Goal: Task Accomplishment & Management: Use online tool/utility

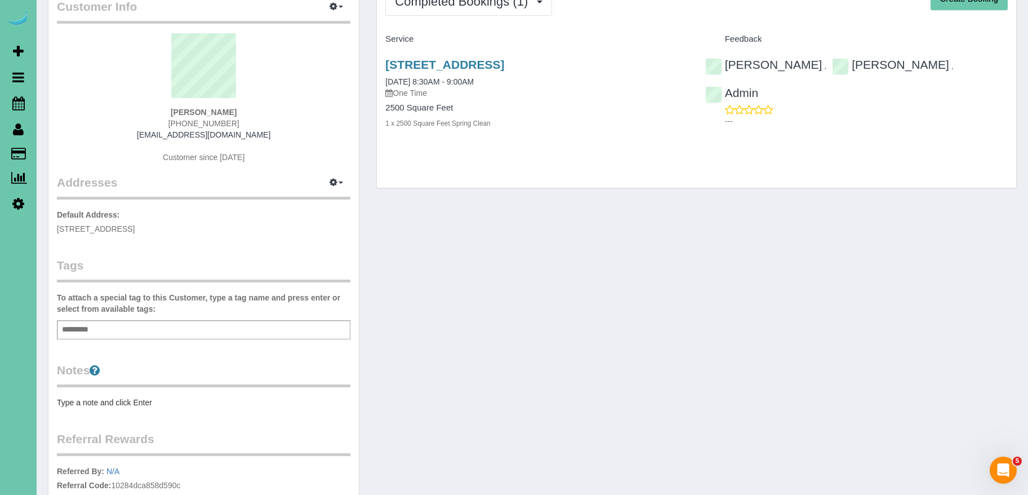
scroll to position [82, 0]
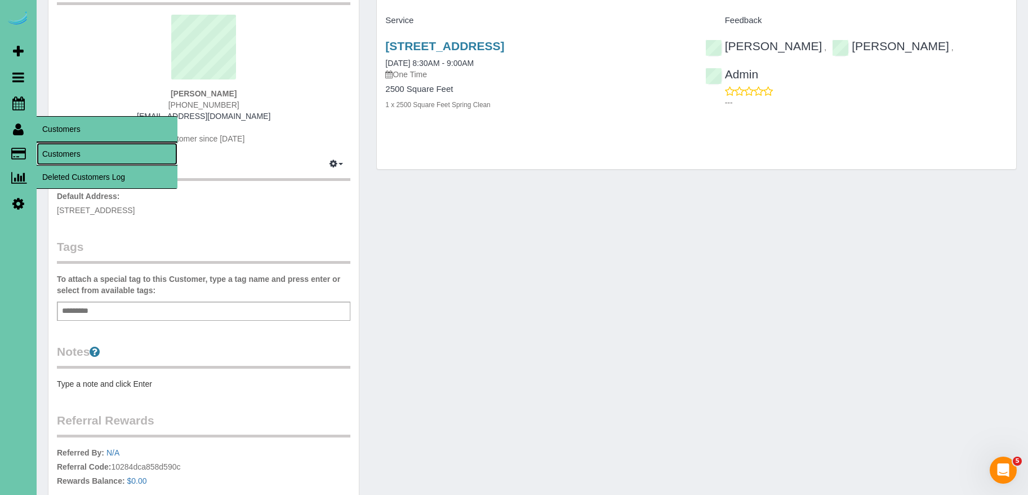
drag, startPoint x: 75, startPoint y: 147, endPoint x: 120, endPoint y: 132, distance: 47.0
click at [75, 147] on link "Customers" at bounding box center [107, 154] width 141 height 23
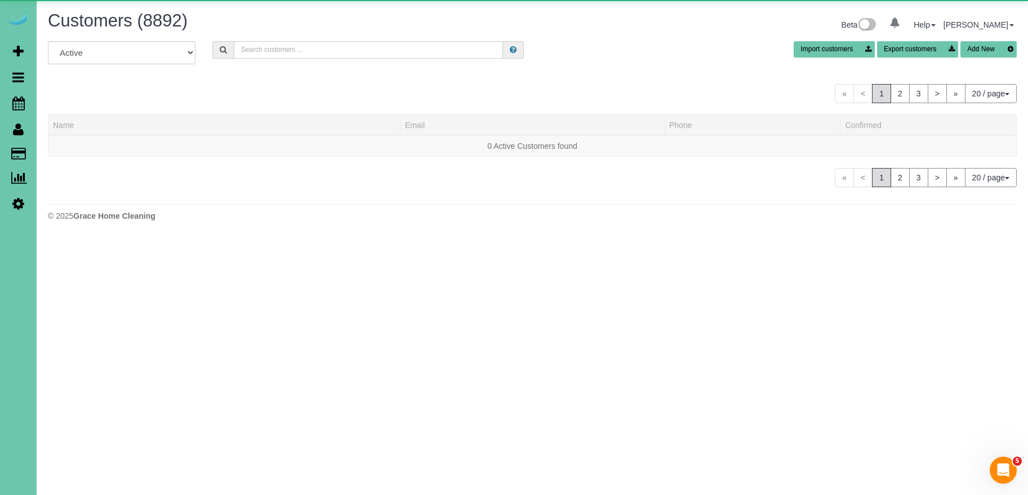
click at [349, 47] on input "text" at bounding box center [368, 49] width 269 height 17
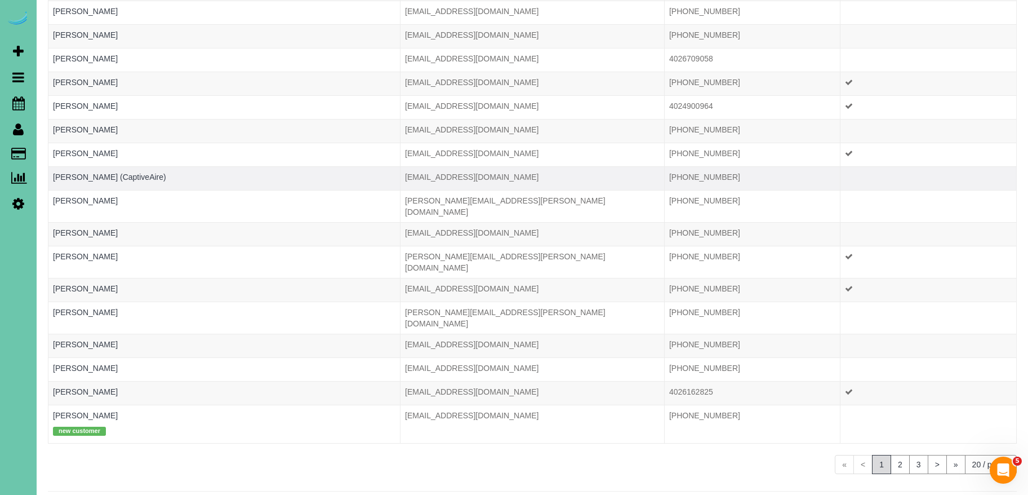
scroll to position [210, 0]
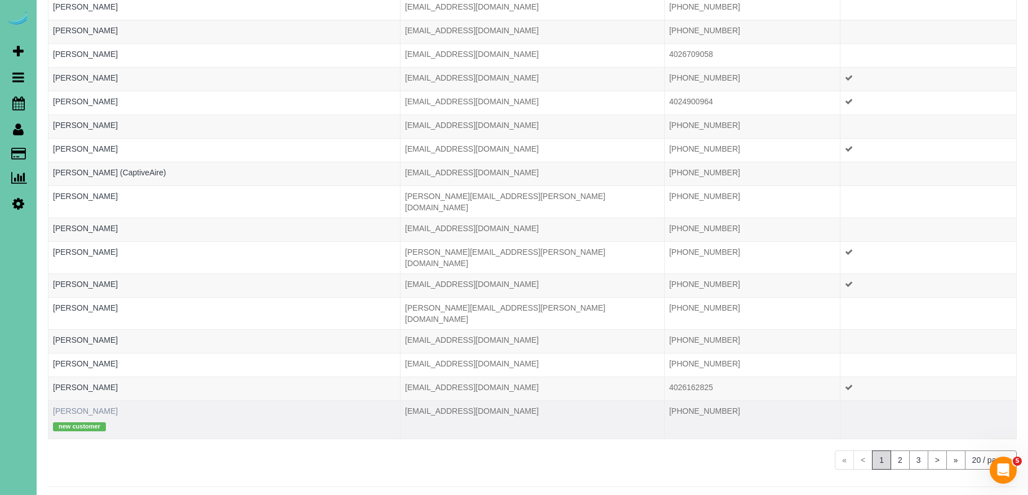
type input "8130"
click at [77, 406] on link "[PERSON_NAME]" at bounding box center [85, 410] width 65 height 9
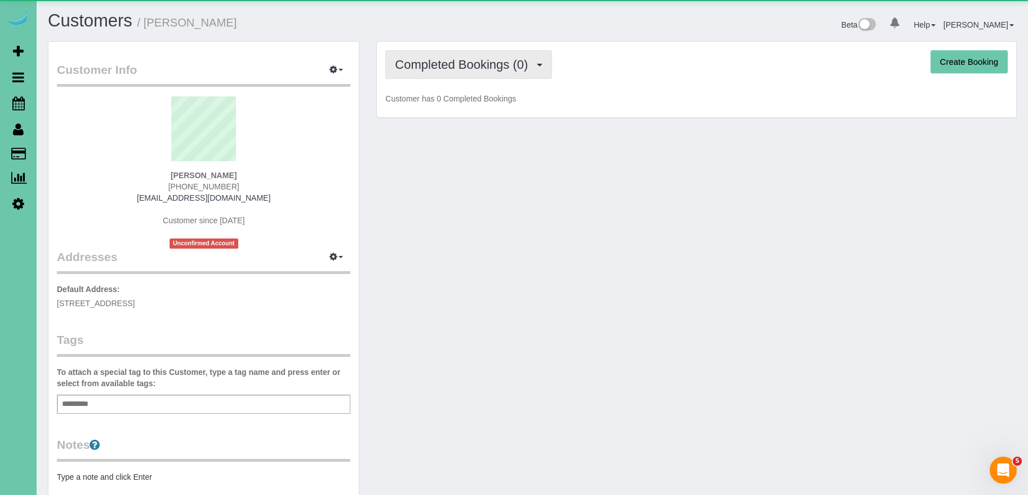
click at [406, 72] on button "Completed Bookings (0)" at bounding box center [468, 64] width 167 height 29
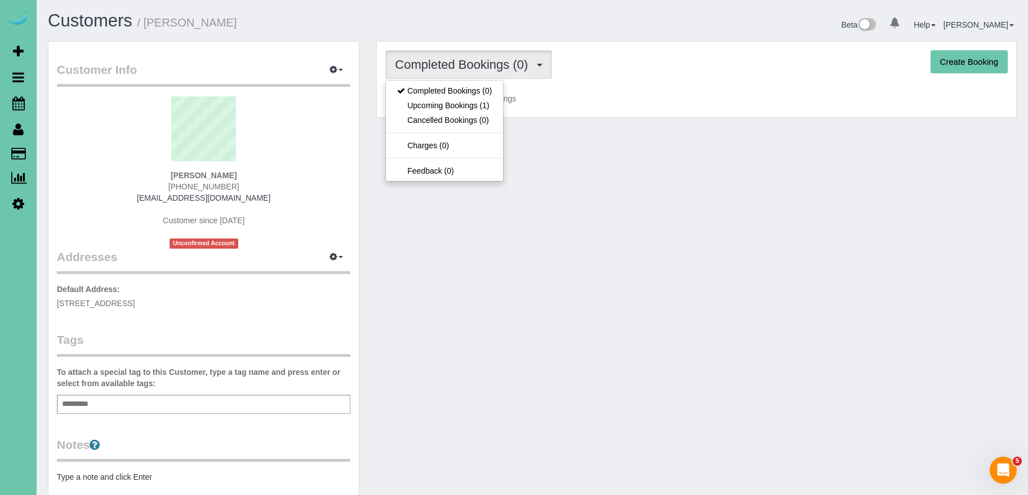
click at [612, 106] on div "Completed Bookings (0) Completed Bookings (0) Upcoming Bookings (1) Cancelled B…" at bounding box center [696, 80] width 639 height 76
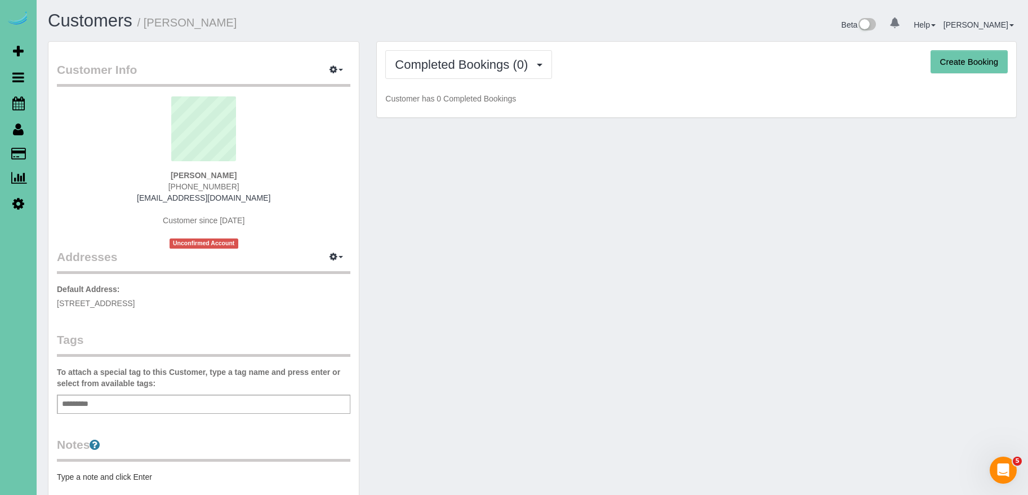
scroll to position [5, 0]
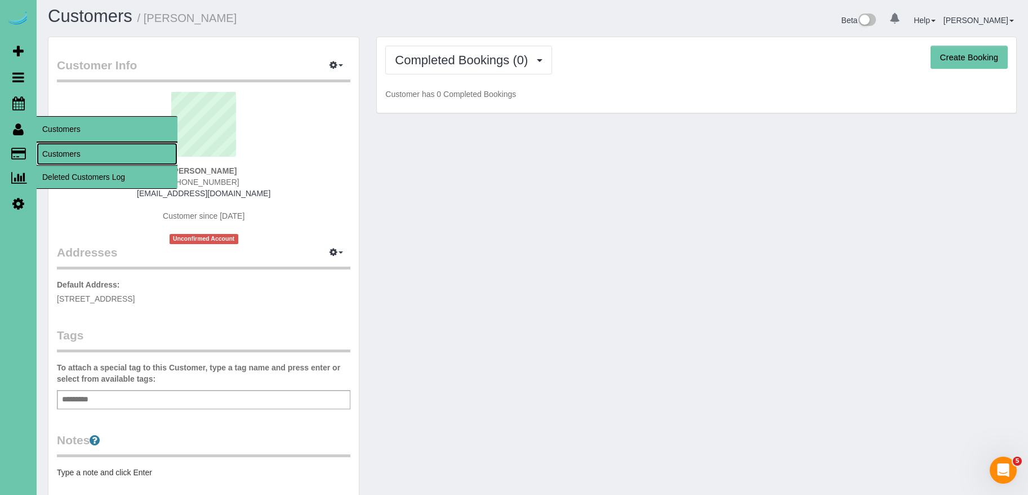
click at [74, 152] on link "Customers" at bounding box center [107, 154] width 141 height 23
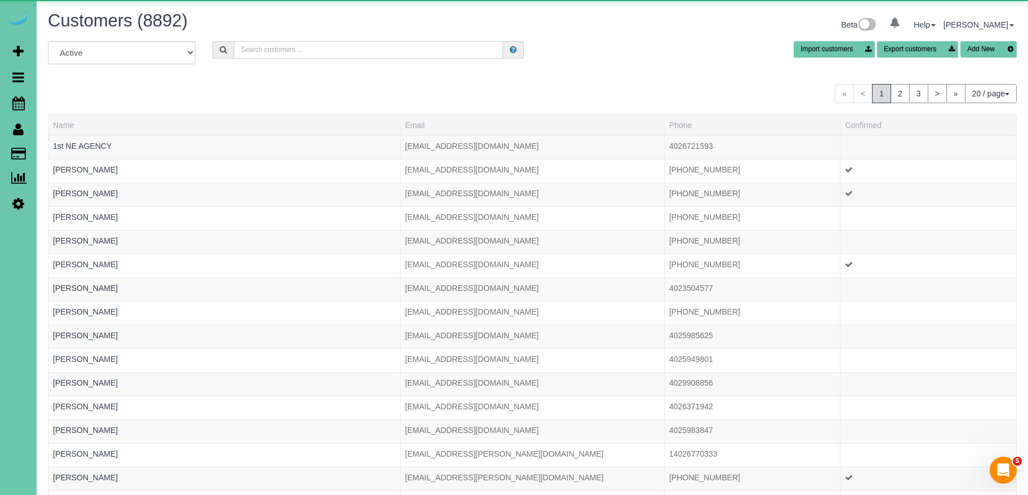
click at [302, 50] on input "text" at bounding box center [368, 49] width 269 height 17
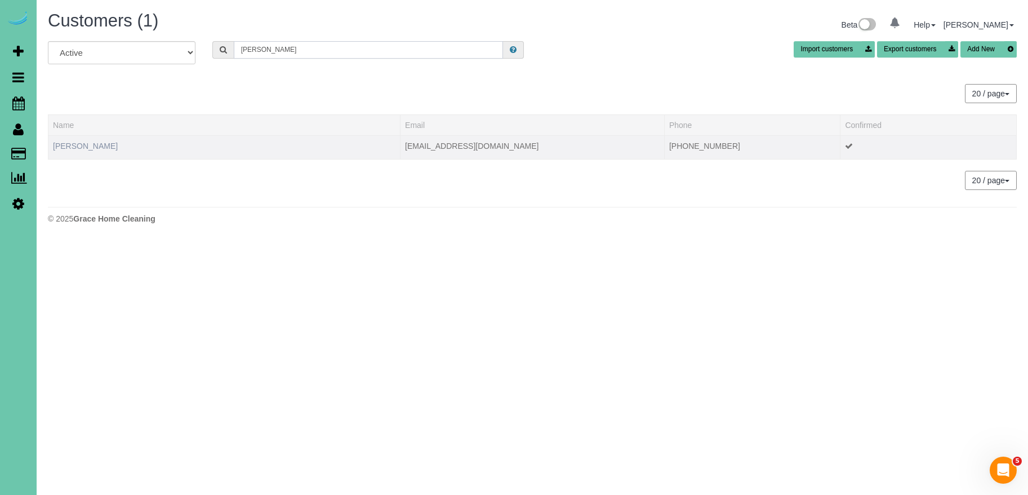
type input "[PERSON_NAME]"
click at [75, 144] on link "[PERSON_NAME]" at bounding box center [85, 145] width 65 height 9
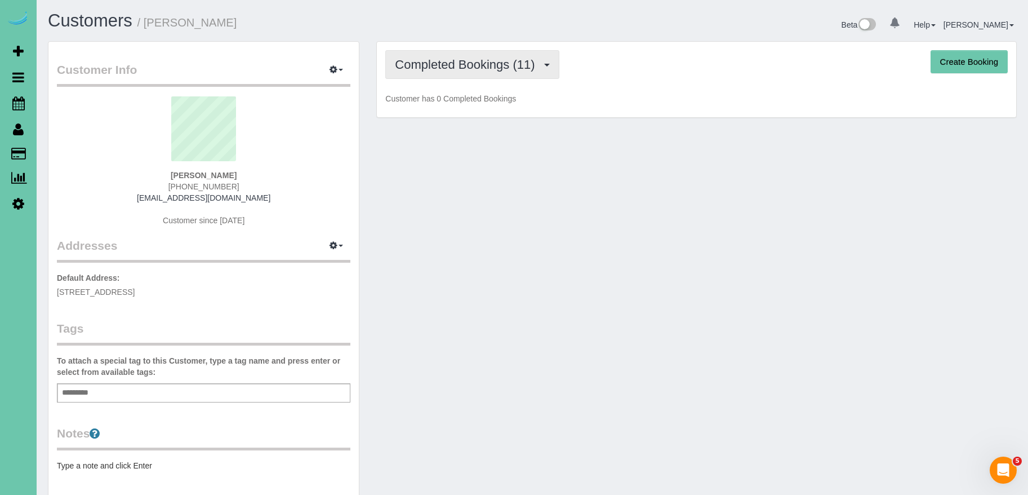
click at [476, 64] on span "Completed Bookings (11)" at bounding box center [467, 64] width 145 height 14
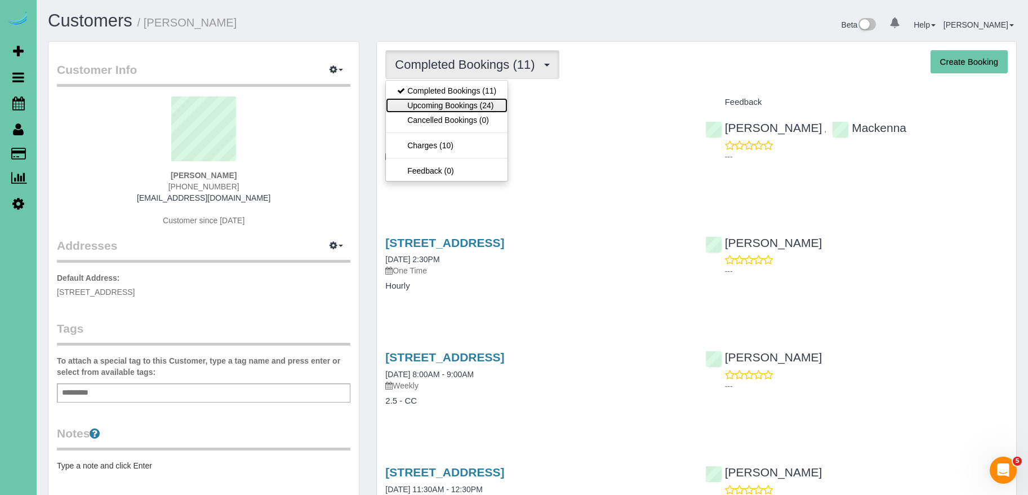
click at [493, 108] on link "Upcoming Bookings (24)" at bounding box center [447, 105] width 122 height 15
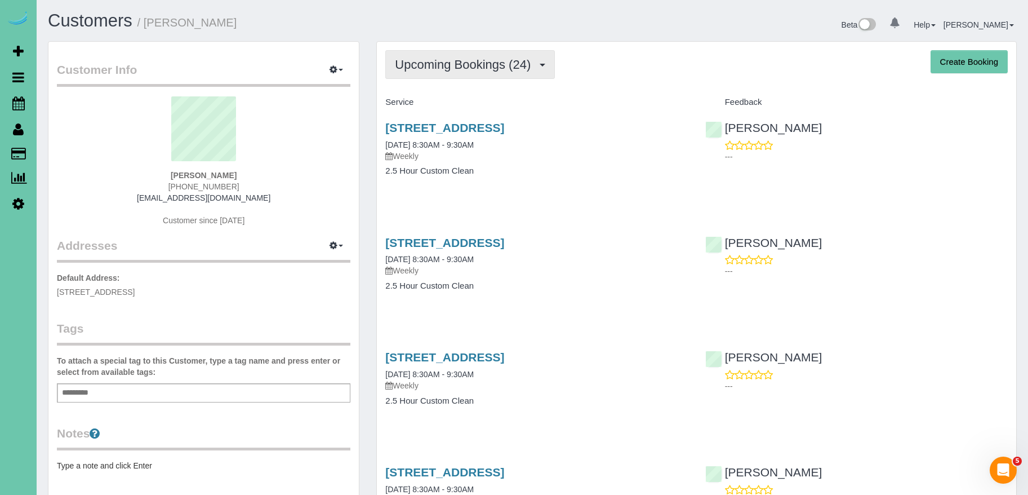
click at [513, 61] on span "Upcoming Bookings (24)" at bounding box center [465, 64] width 141 height 14
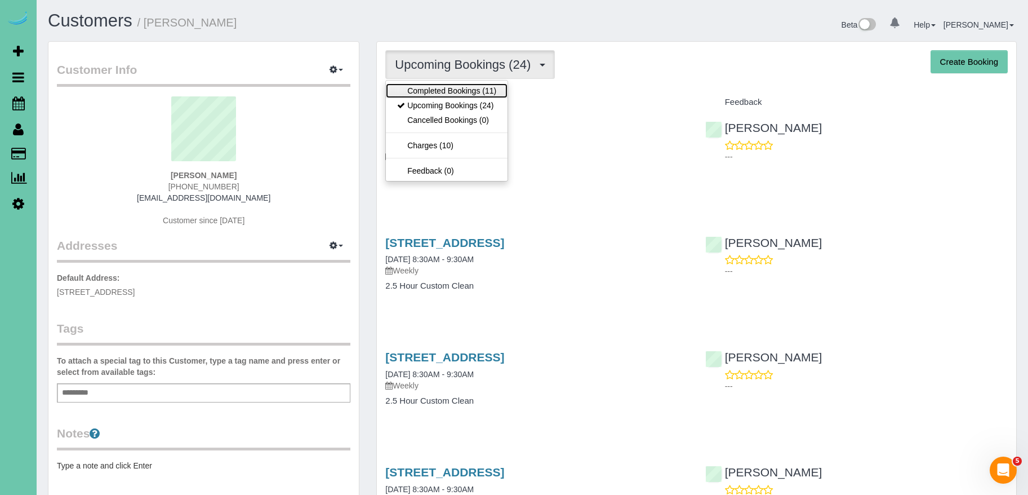
click at [477, 87] on link "Completed Bookings (11)" at bounding box center [447, 90] width 122 height 15
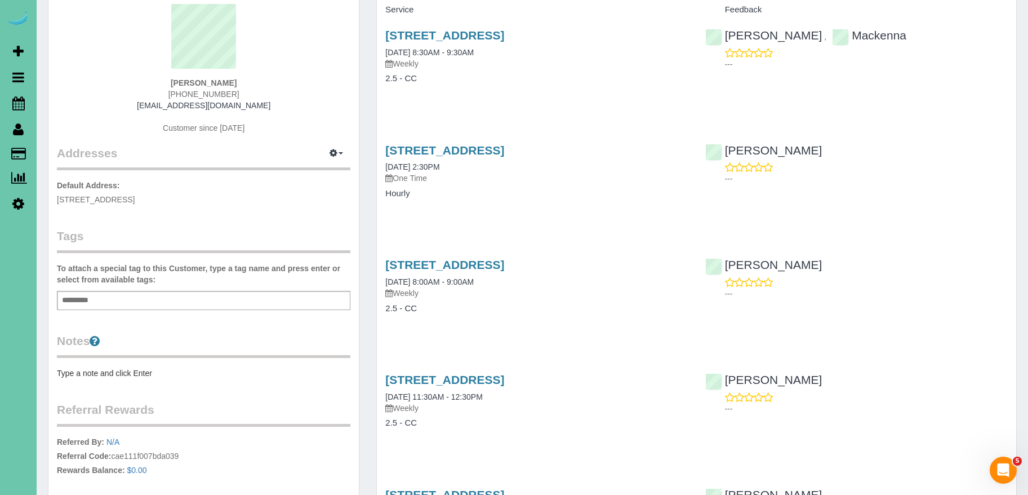
scroll to position [94, 0]
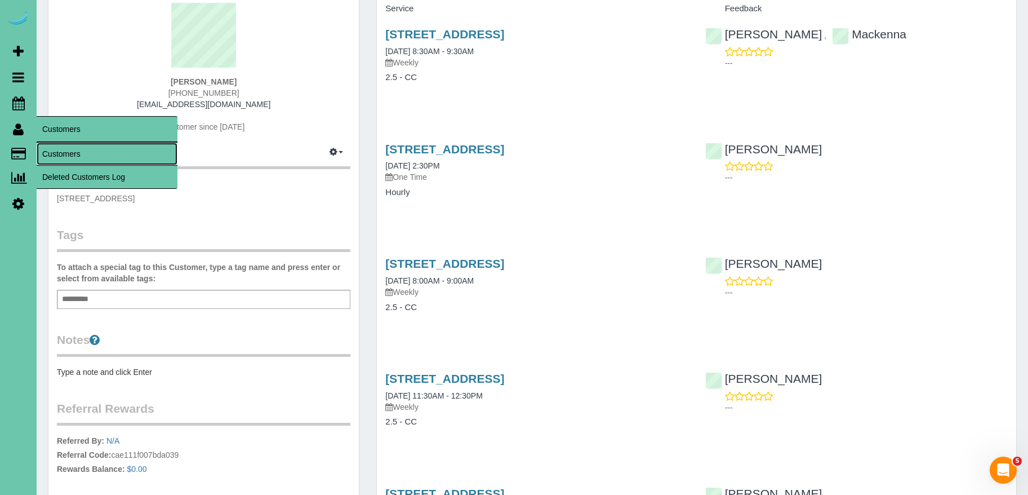
click at [61, 148] on link "Customers" at bounding box center [107, 154] width 141 height 23
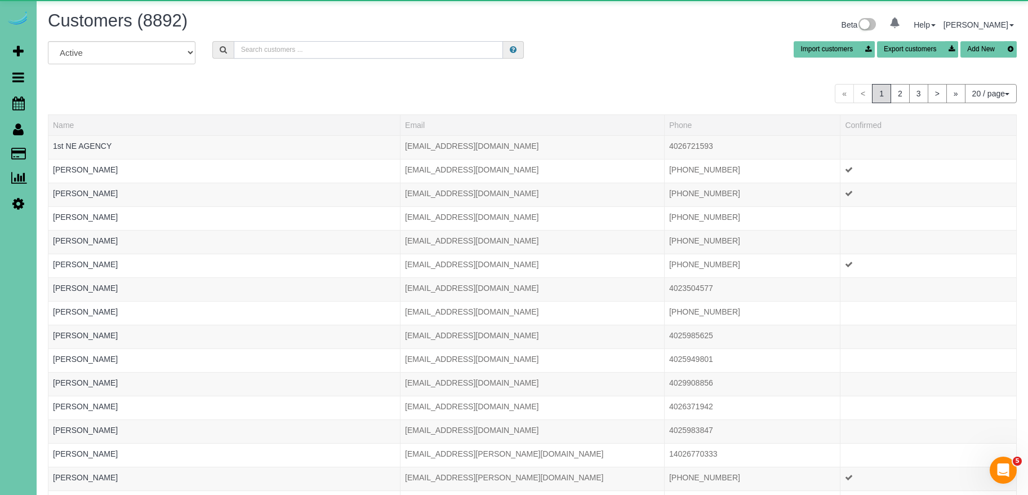
click at [364, 45] on input "text" at bounding box center [368, 49] width 269 height 17
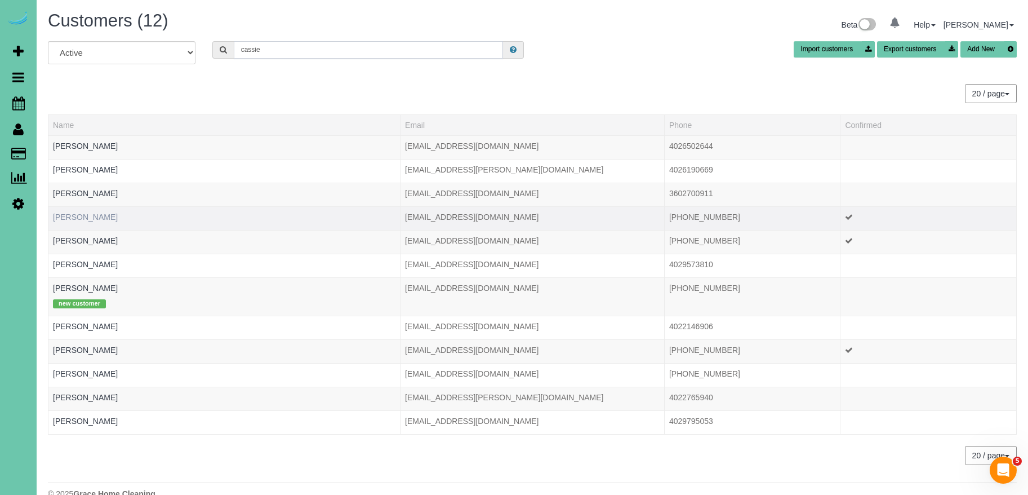
type input "cassie"
click at [92, 216] on link "[PERSON_NAME]" at bounding box center [85, 216] width 65 height 9
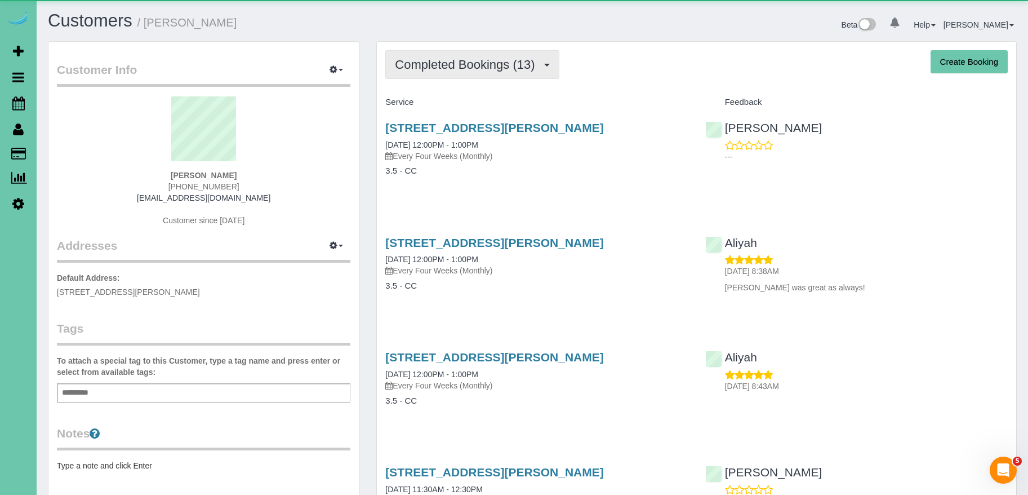
click at [459, 68] on span "Completed Bookings (13)" at bounding box center [467, 64] width 145 height 14
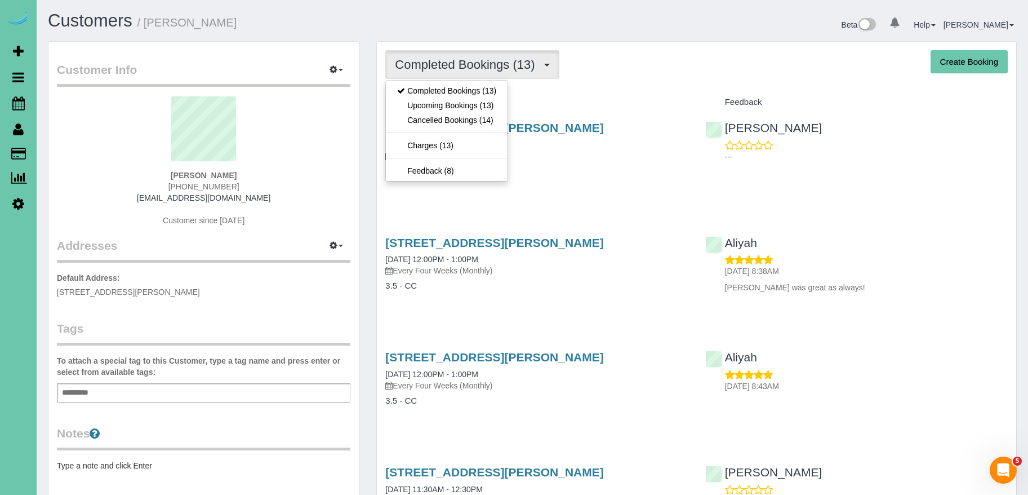
click at [623, 113] on div "[STREET_ADDRESS][PERSON_NAME] [DATE] 12:00PM - 1:00PM Every Four Weeks (Monthly…" at bounding box center [536, 155] width 319 height 87
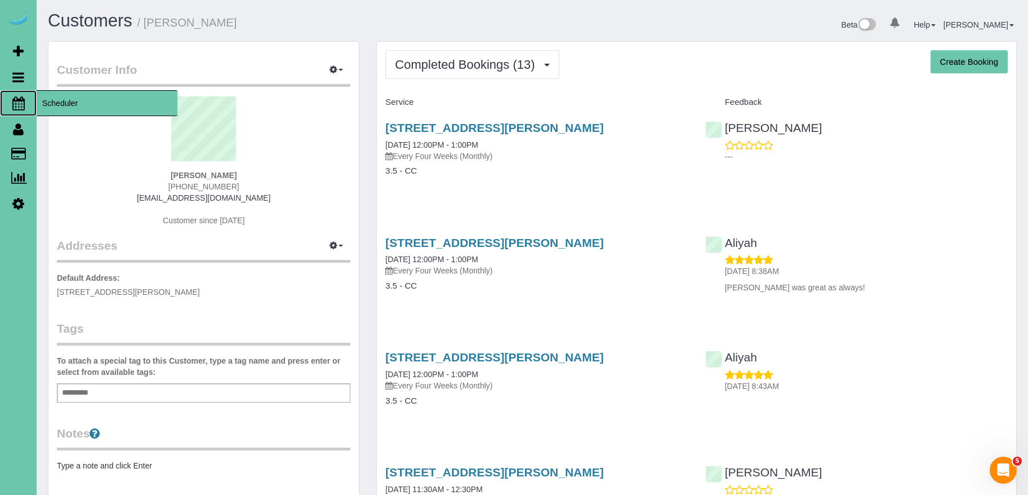
click at [54, 106] on span "Scheduler" at bounding box center [107, 103] width 141 height 26
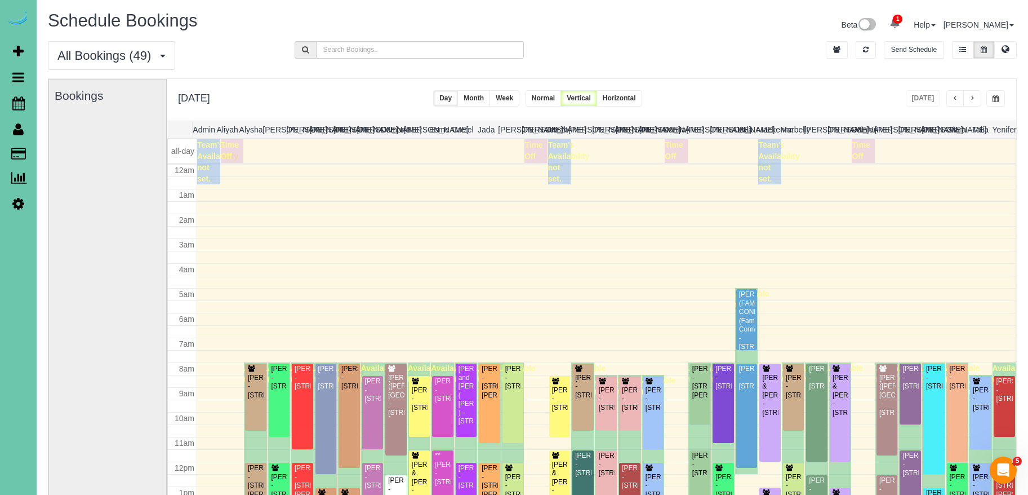
scroll to position [149, 0]
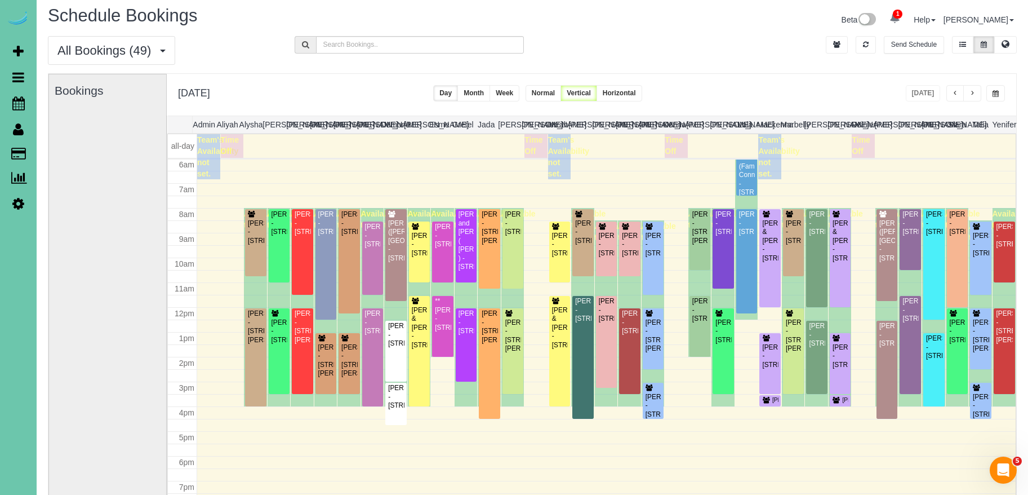
click at [972, 95] on span "button" at bounding box center [972, 93] width 6 height 7
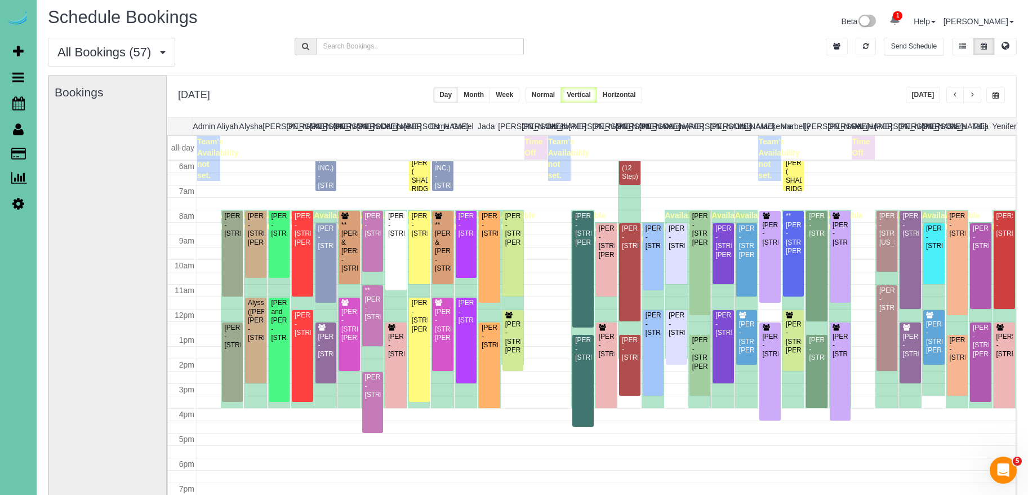
click at [974, 97] on span "button" at bounding box center [972, 95] width 6 height 7
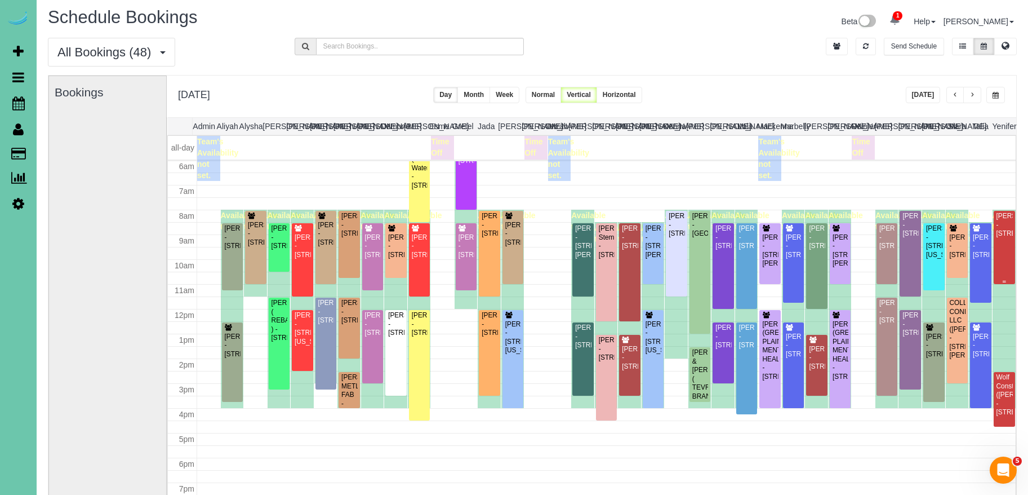
click at [1004, 238] on div "[PERSON_NAME] - [STREET_ADDRESS]" at bounding box center [1004, 225] width 17 height 26
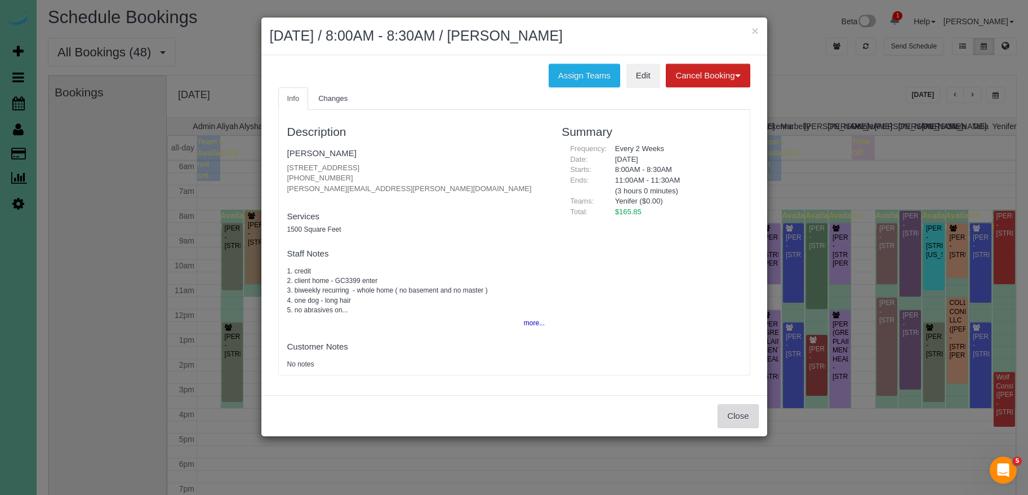
click at [749, 414] on button "Close" at bounding box center [738, 416] width 41 height 24
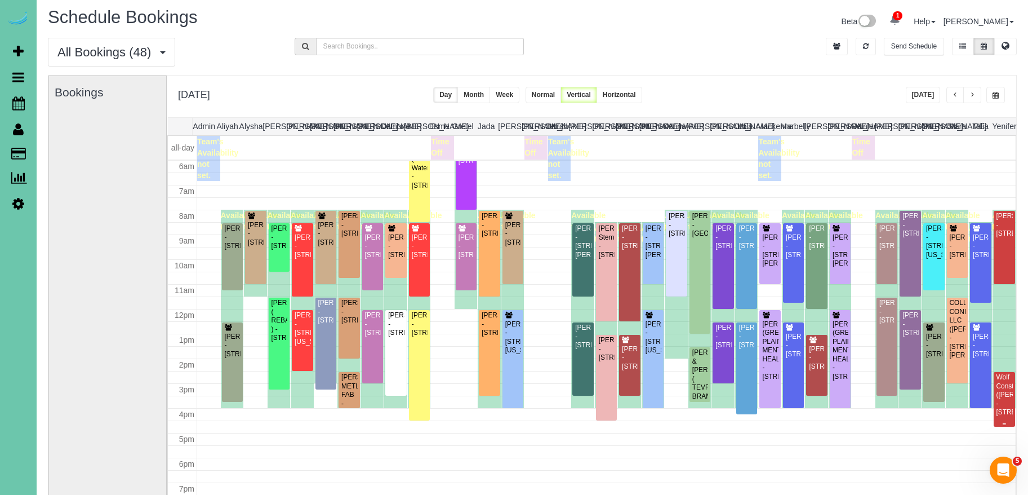
click at [999, 396] on div "Wolf Construction ([PERSON_NAME]) - [STREET_ADDRESS]" at bounding box center [1004, 394] width 17 height 43
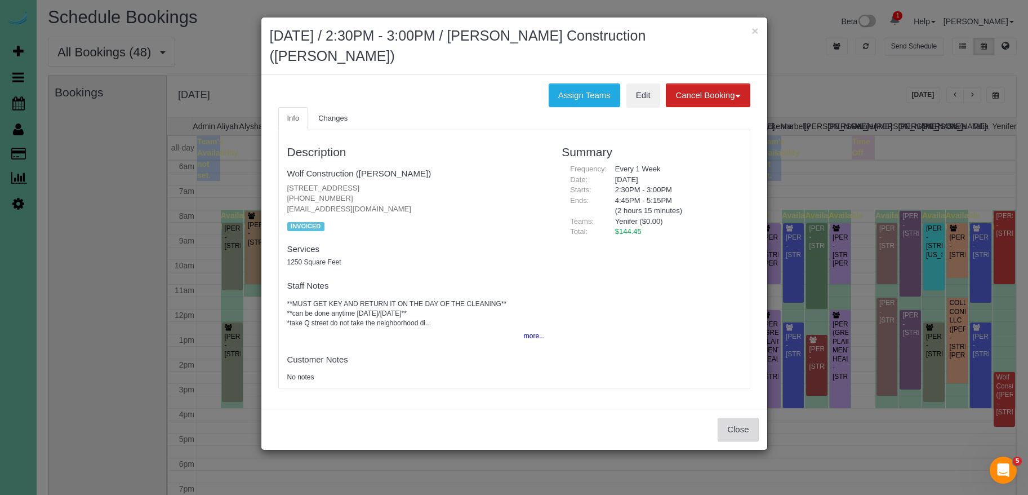
click at [734, 417] on button "Close" at bounding box center [738, 429] width 41 height 24
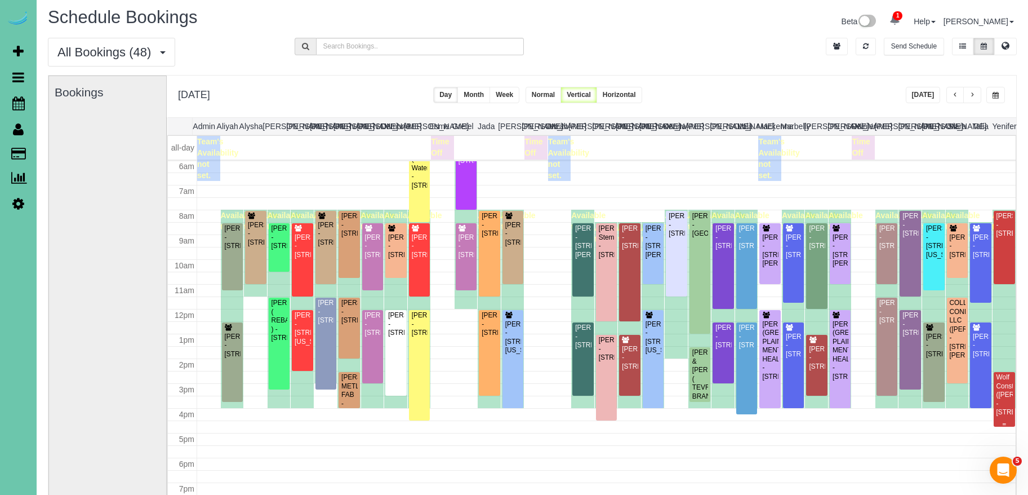
click at [1007, 393] on div "Wolf Construction ([PERSON_NAME]) - [STREET_ADDRESS]" at bounding box center [1004, 394] width 17 height 43
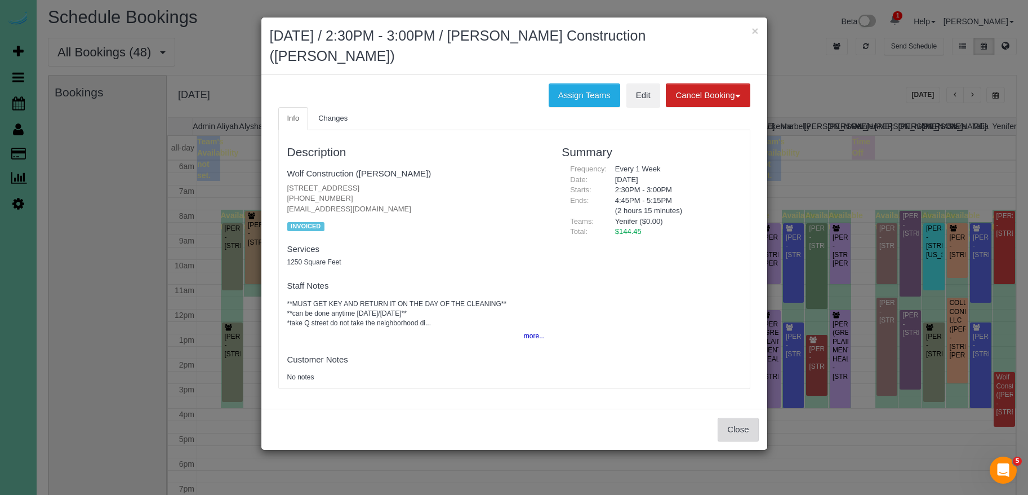
click at [729, 417] on button "Close" at bounding box center [738, 429] width 41 height 24
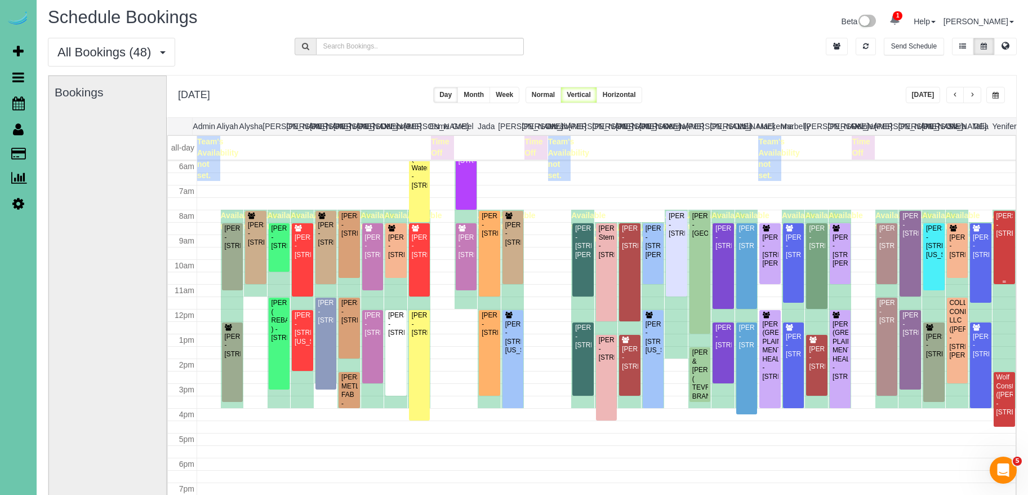
click at [999, 238] on div "[PERSON_NAME] - [STREET_ADDRESS]" at bounding box center [1004, 225] width 17 height 26
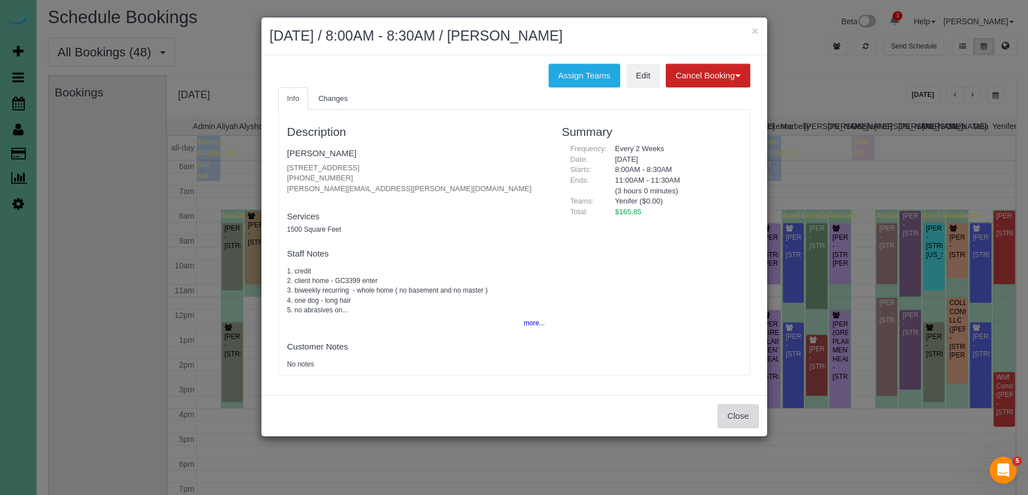
click at [737, 413] on button "Close" at bounding box center [738, 416] width 41 height 24
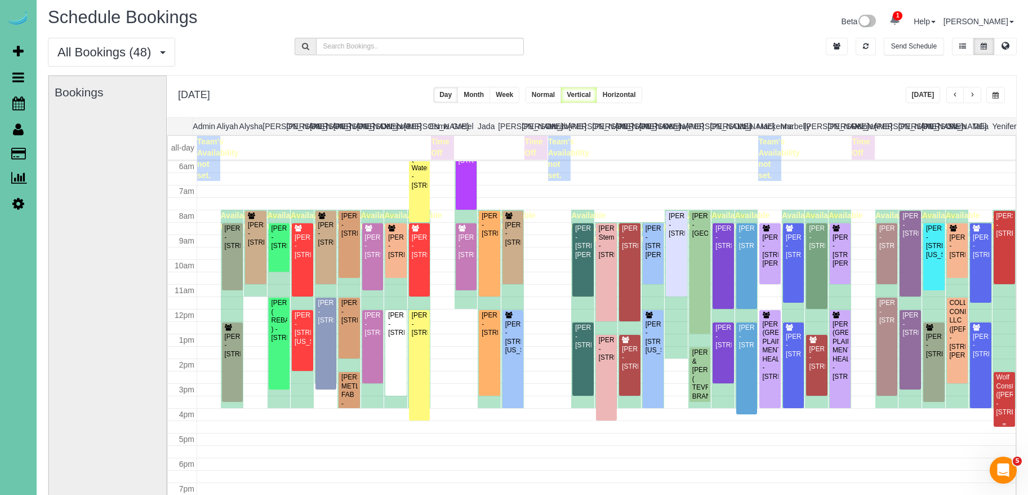
click at [1004, 392] on div "Wolf Construction ([PERSON_NAME]) - [STREET_ADDRESS]" at bounding box center [1004, 394] width 17 height 43
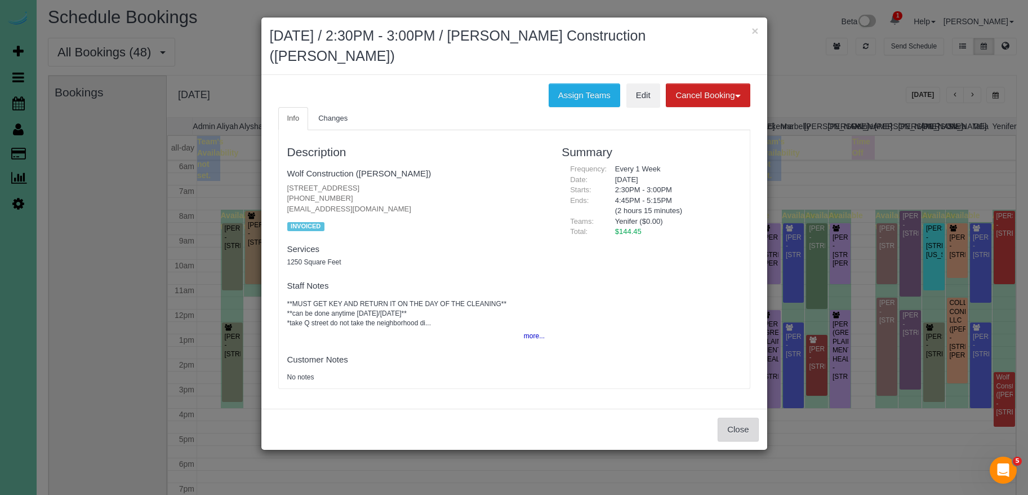
click at [738, 417] on button "Close" at bounding box center [738, 429] width 41 height 24
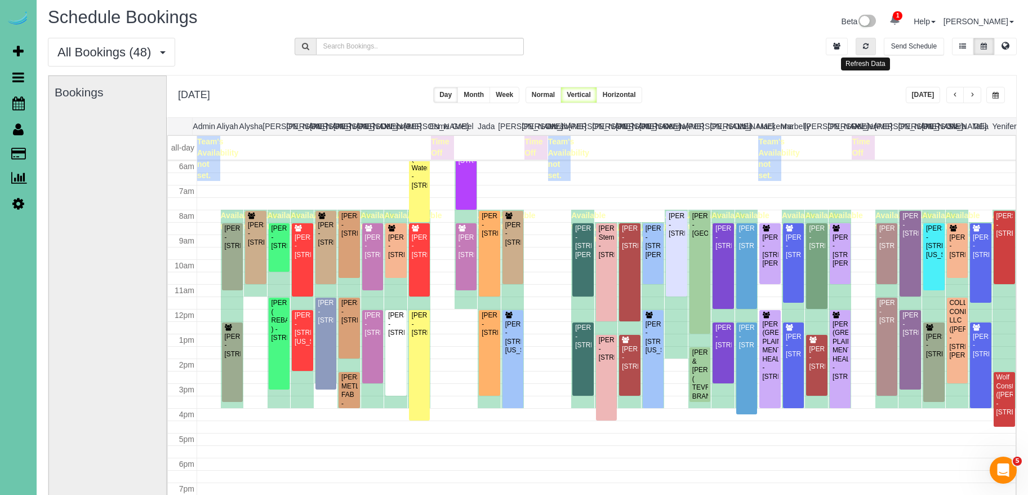
drag, startPoint x: 865, startPoint y: 51, endPoint x: 876, endPoint y: 57, distance: 12.9
click at [865, 51] on button "button" at bounding box center [866, 46] width 20 height 17
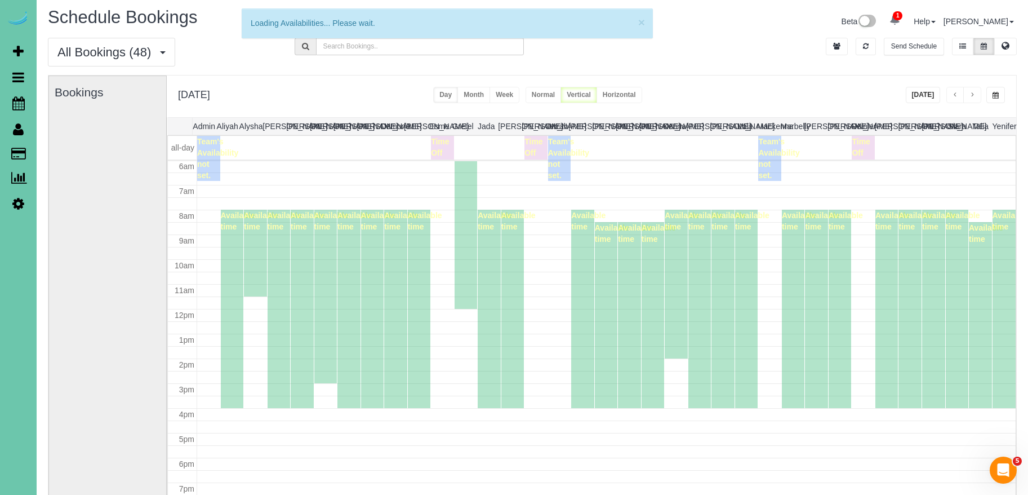
click at [923, 96] on button "[DATE]" at bounding box center [923, 95] width 35 height 16
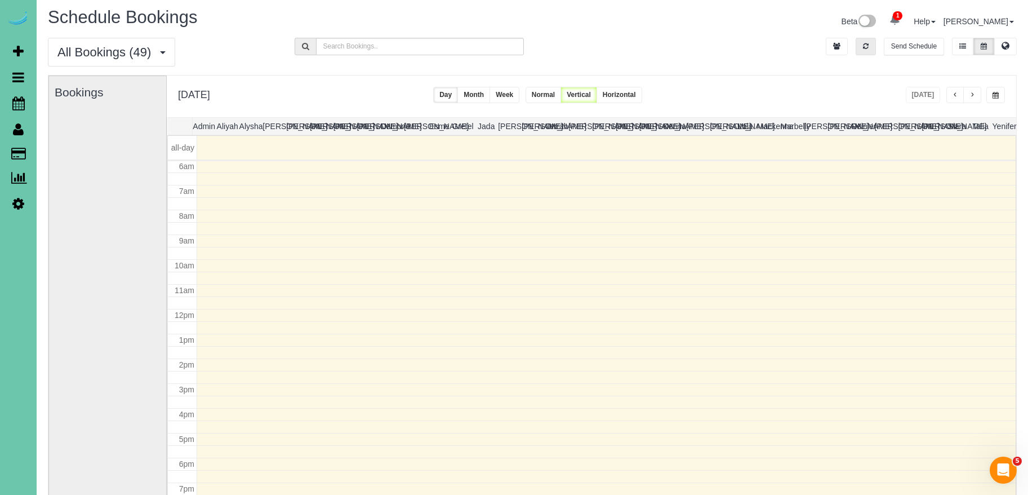
drag, startPoint x: 877, startPoint y: 42, endPoint x: 863, endPoint y: 46, distance: 14.5
click at [871, 45] on li at bounding box center [866, 46] width 26 height 17
drag, startPoint x: 863, startPoint y: 46, endPoint x: 891, endPoint y: 68, distance: 36.1
click at [863, 46] on icon "button" at bounding box center [866, 46] width 6 height 7
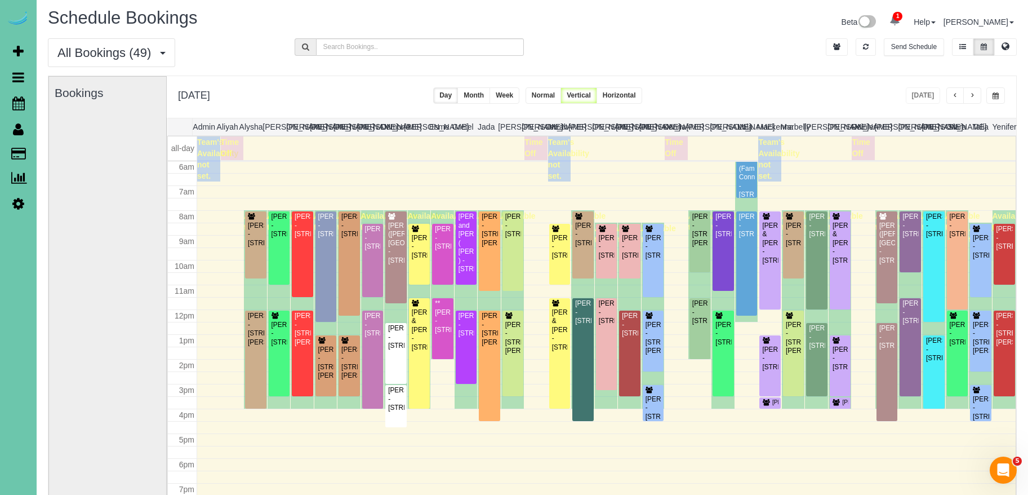
click at [973, 94] on span "button" at bounding box center [972, 95] width 6 height 7
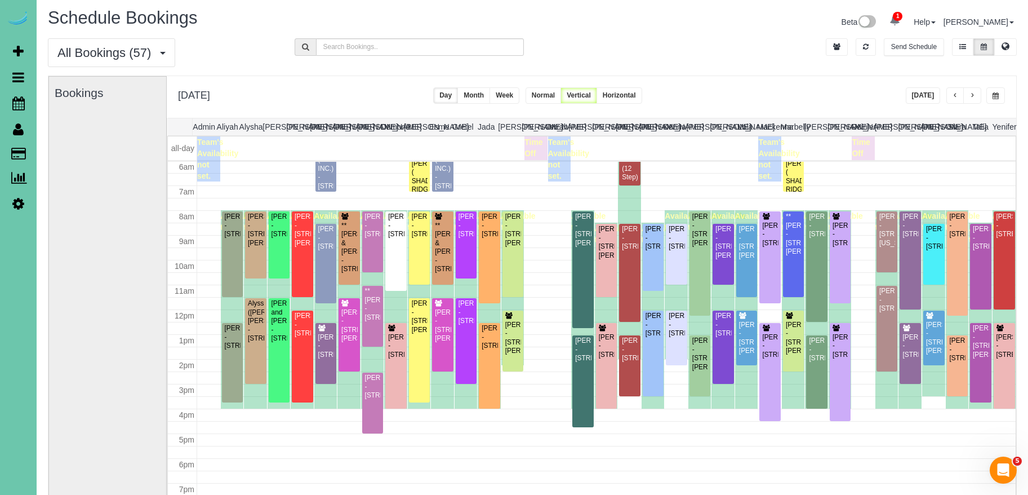
click at [973, 94] on span "button" at bounding box center [972, 95] width 6 height 7
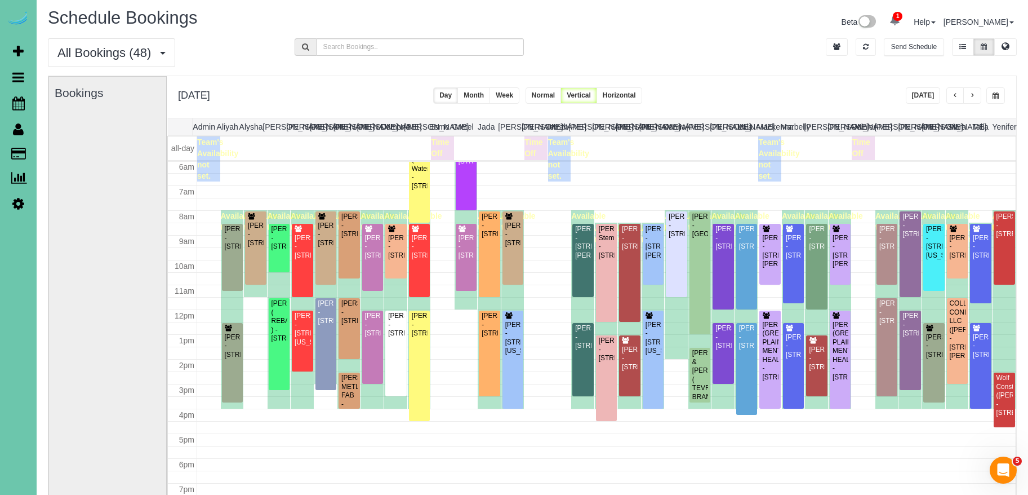
click at [803, 103] on div "[DATE] [DATE] Day Month Week Normal Vertical Horizontal" at bounding box center [591, 97] width 849 height 42
click at [1007, 238] on div "[PERSON_NAME] - [STREET_ADDRESS]" at bounding box center [1004, 225] width 17 height 26
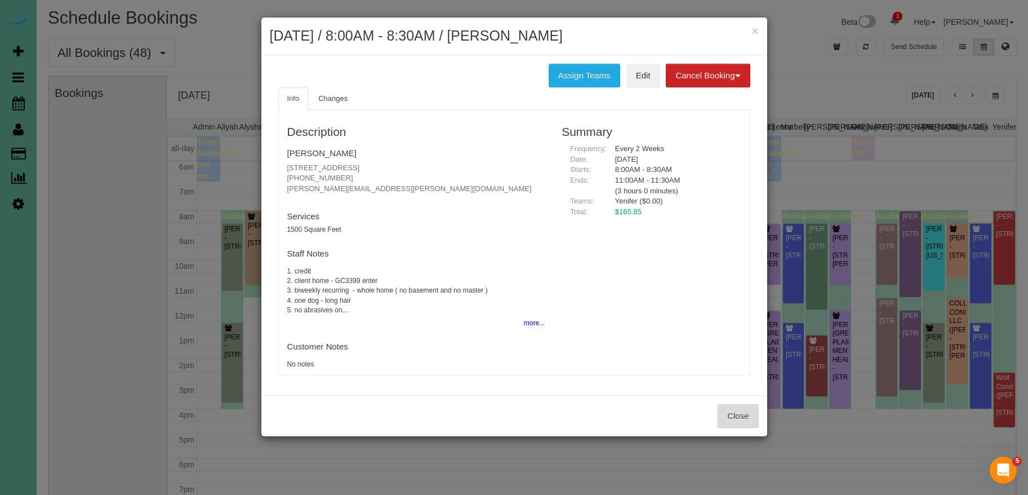
click at [729, 419] on button "Close" at bounding box center [738, 416] width 41 height 24
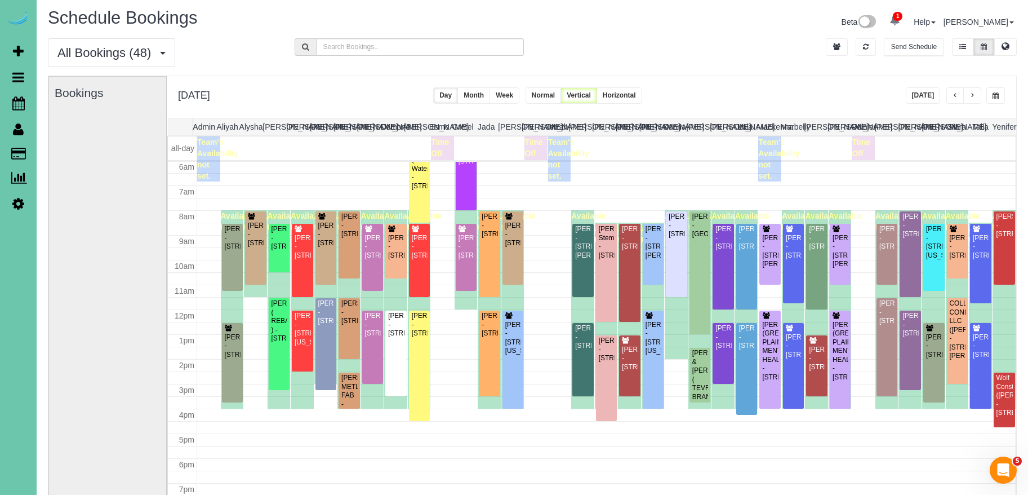
click at [998, 93] on span "button" at bounding box center [996, 95] width 6 height 7
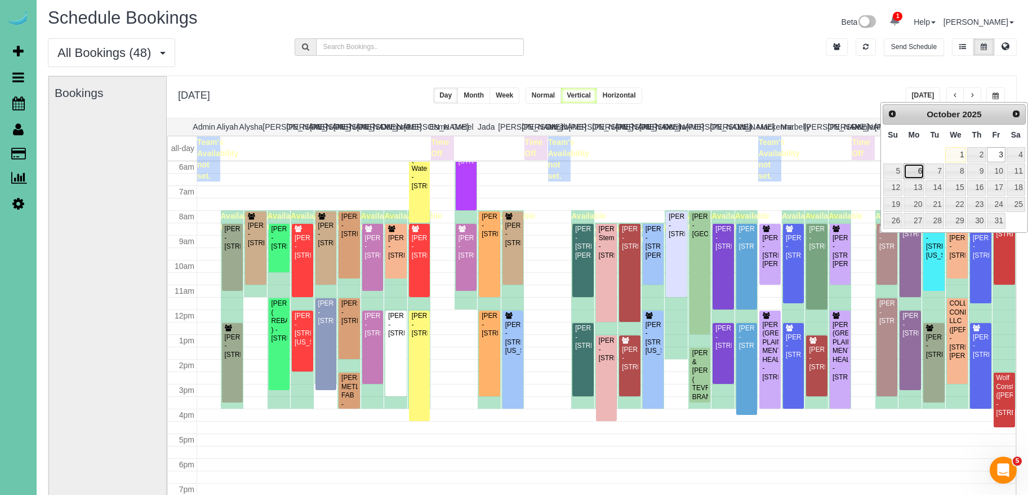
click at [915, 172] on link "6" at bounding box center [914, 170] width 21 height 15
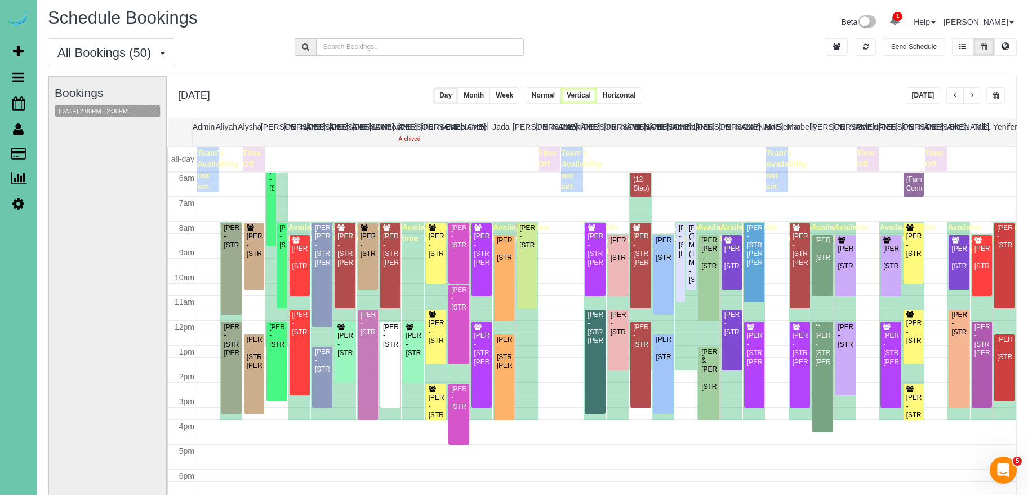
click at [118, 119] on div "Bookings [DATE] 2:00PM - 2:30PM" at bounding box center [108, 302] width 106 height 450
drag, startPoint x: 117, startPoint y: 117, endPoint x: 115, endPoint y: 111, distance: 6.6
click at [117, 117] on div "Bookings [DATE] 2:00PM - 2:30PM" at bounding box center [108, 302] width 106 height 450
click at [115, 111] on button "[DATE] 2:00PM - 2:30PM" at bounding box center [93, 111] width 76 height 12
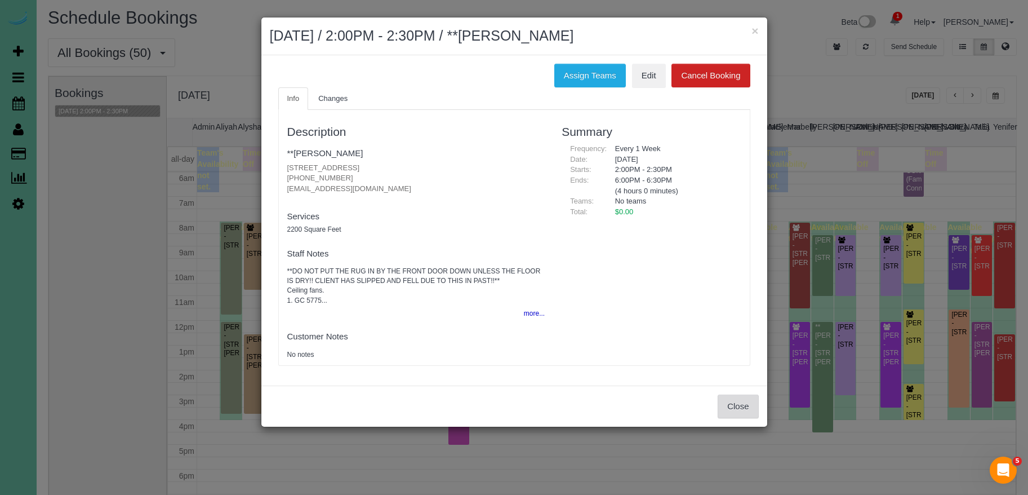
click at [720, 400] on button "Close" at bounding box center [738, 406] width 41 height 24
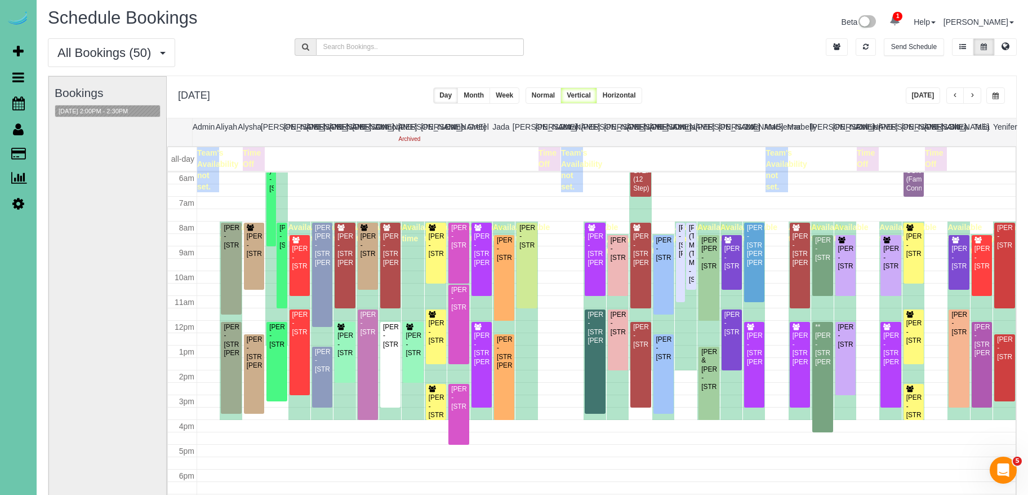
click at [995, 93] on span "button" at bounding box center [996, 95] width 6 height 7
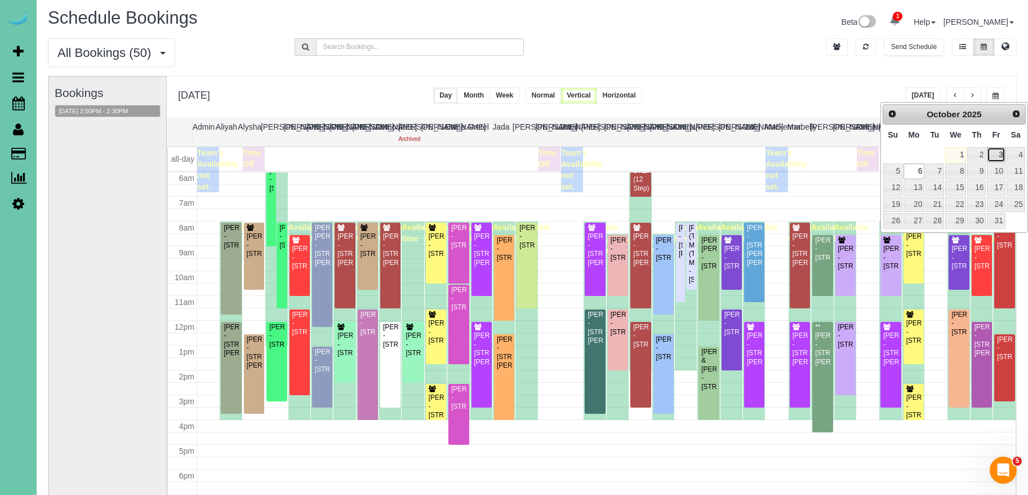
click at [1003, 154] on link "3" at bounding box center [996, 154] width 18 height 15
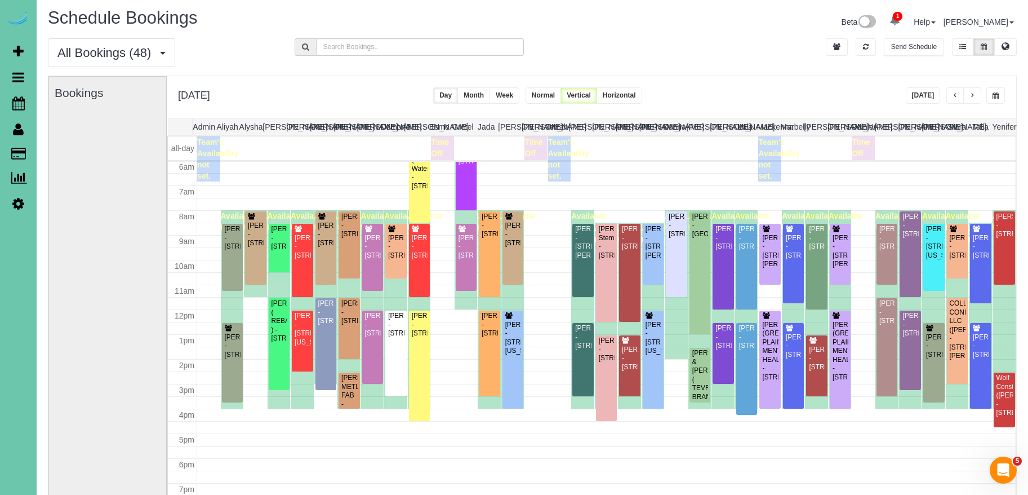
click at [954, 96] on span "button" at bounding box center [956, 95] width 6 height 7
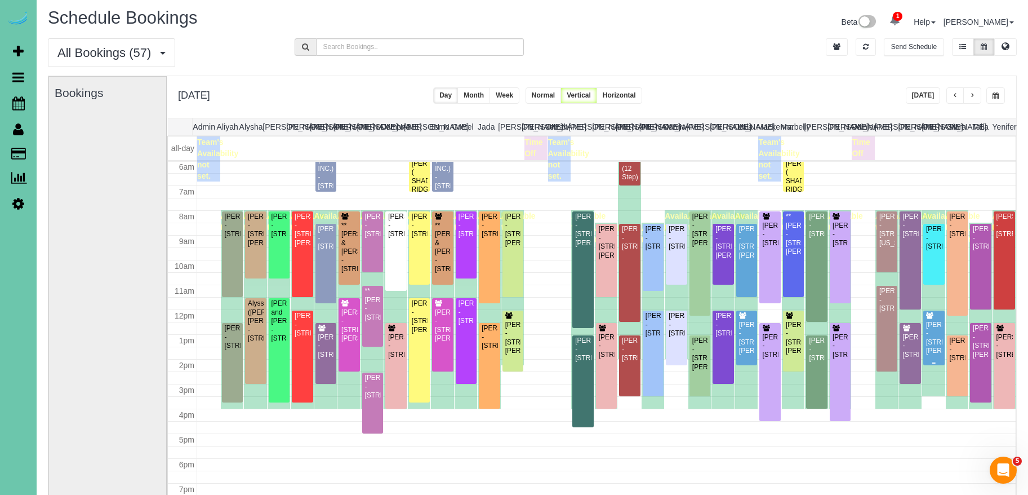
click at [935, 329] on div "[PERSON_NAME] - [STREET_ADDRESS][PERSON_NAME]" at bounding box center [934, 338] width 17 height 35
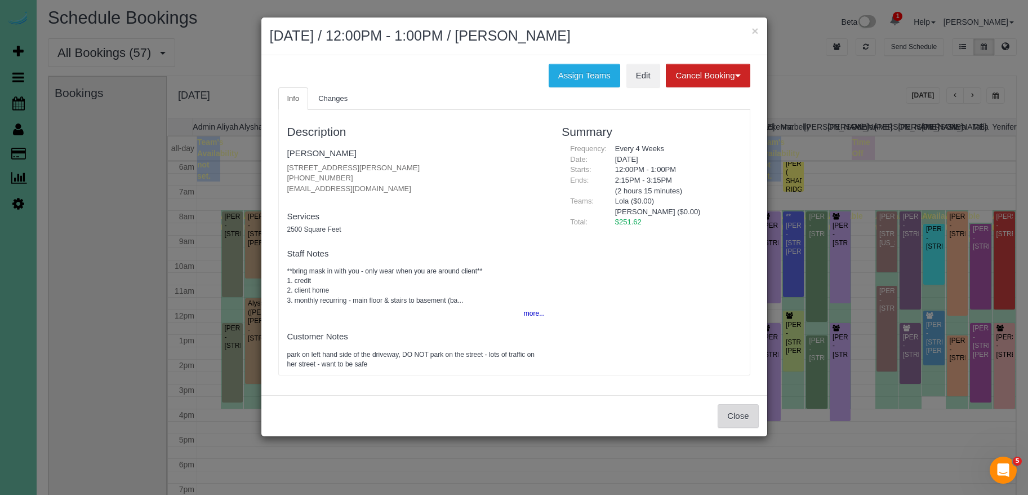
click at [737, 415] on button "Close" at bounding box center [738, 416] width 41 height 24
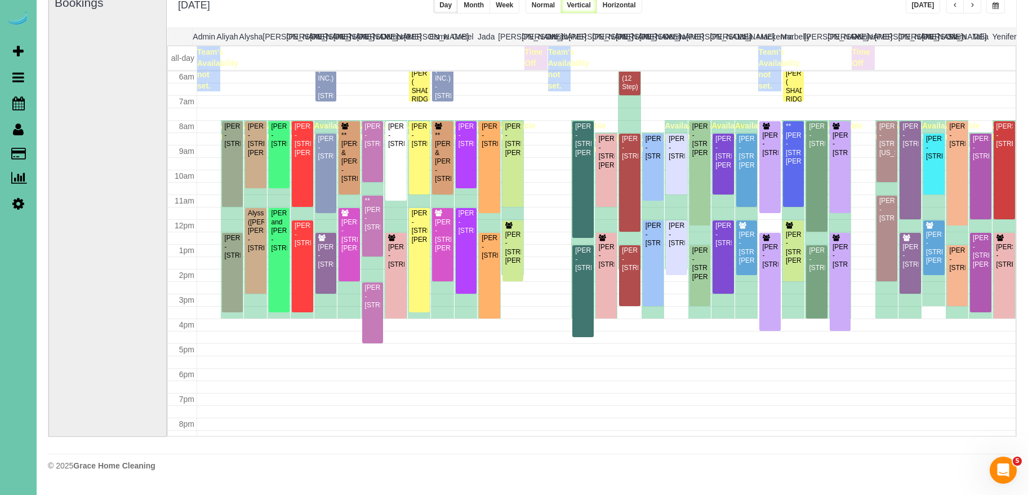
scroll to position [0, 0]
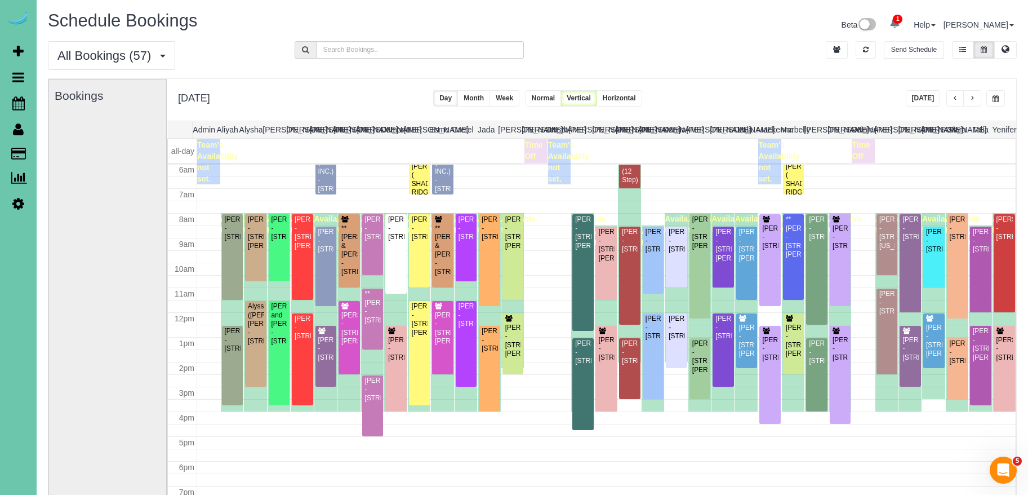
click at [999, 100] on button "button" at bounding box center [995, 98] width 19 height 16
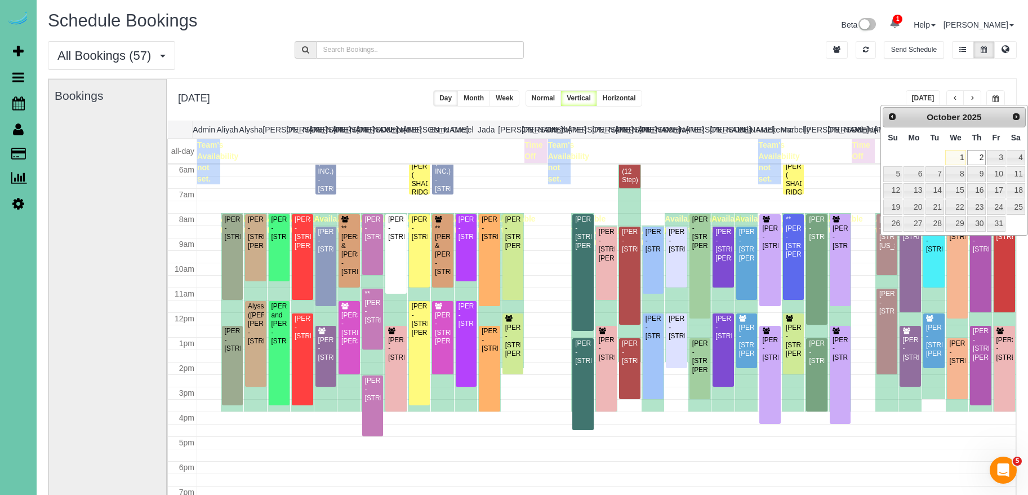
drag, startPoint x: 848, startPoint y: 99, endPoint x: 860, endPoint y: 96, distance: 12.3
click at [848, 99] on div "**********" at bounding box center [591, 100] width 849 height 42
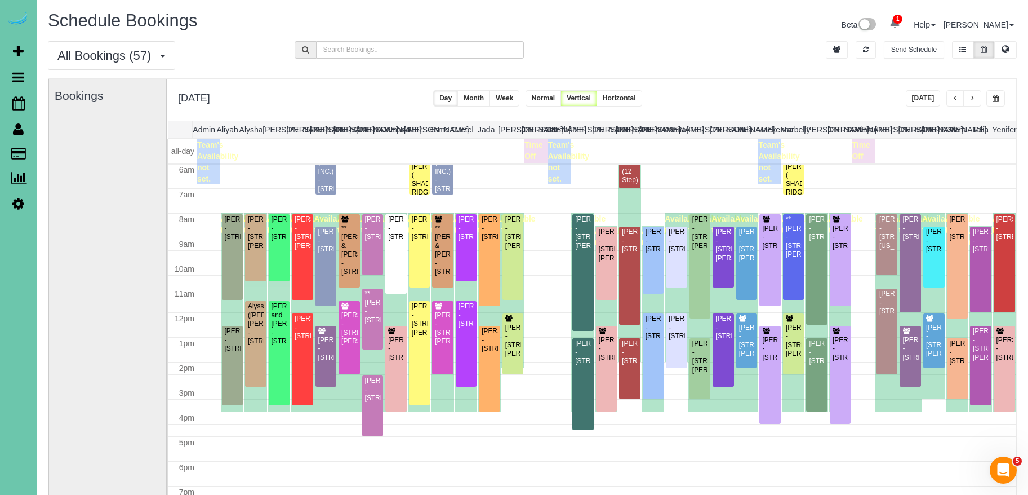
click at [993, 95] on span "button" at bounding box center [996, 98] width 6 height 7
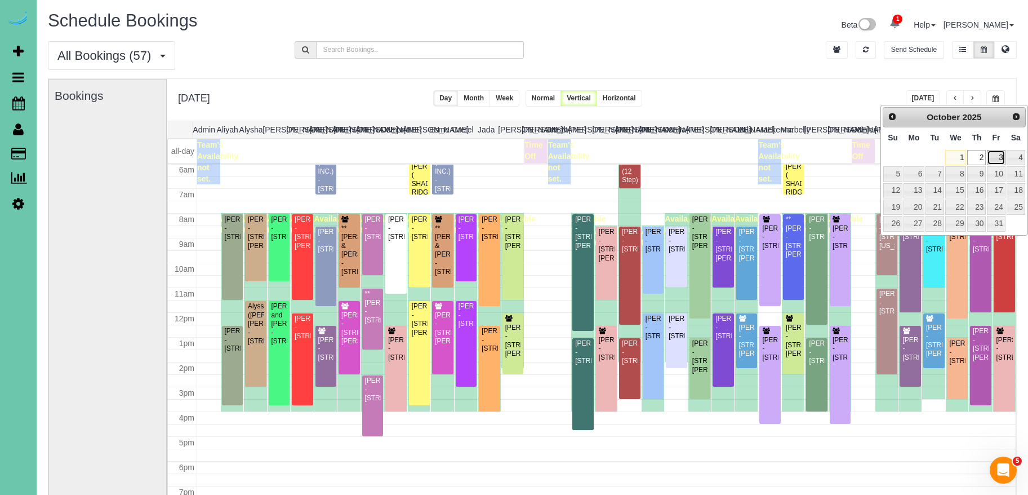
click at [999, 157] on link "3" at bounding box center [996, 157] width 18 height 15
type input "**********"
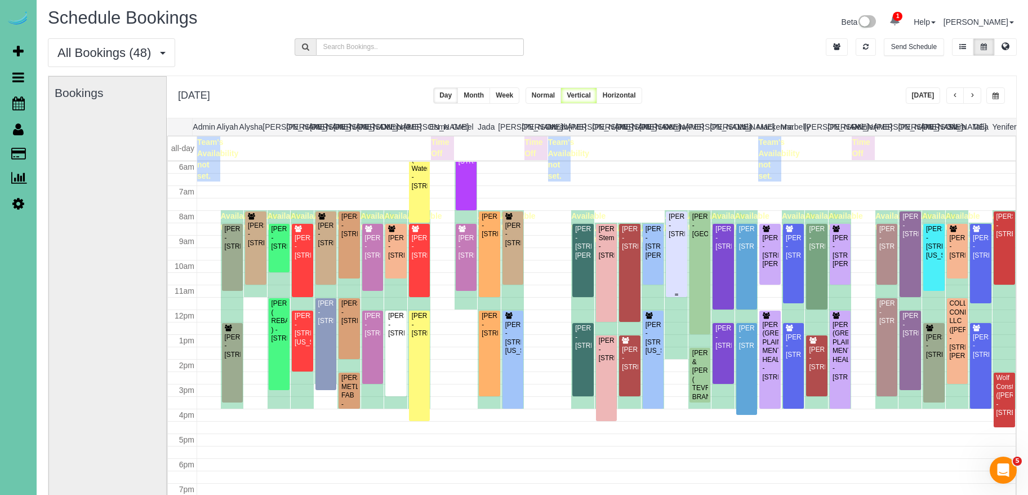
scroll to position [5, 0]
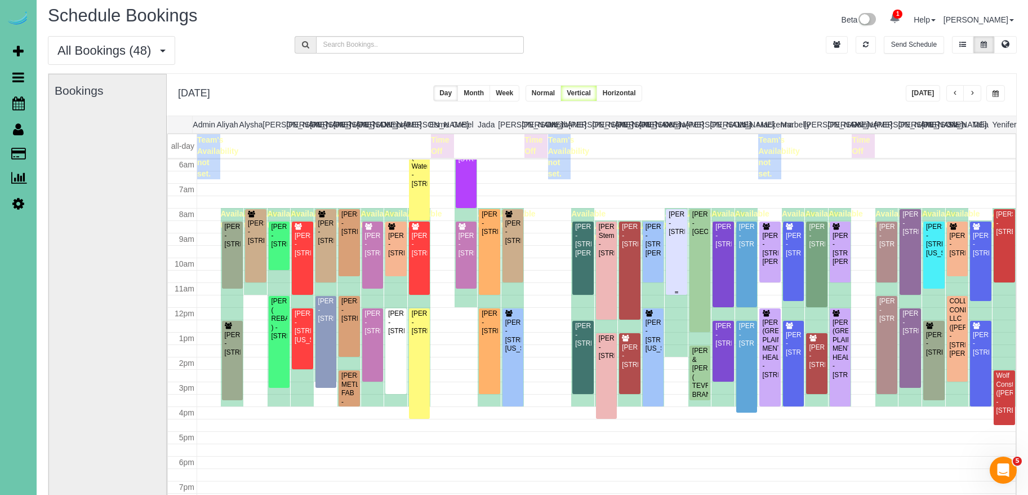
click at [676, 236] on div "[PERSON_NAME] - [STREET_ADDRESS]" at bounding box center [676, 223] width 17 height 26
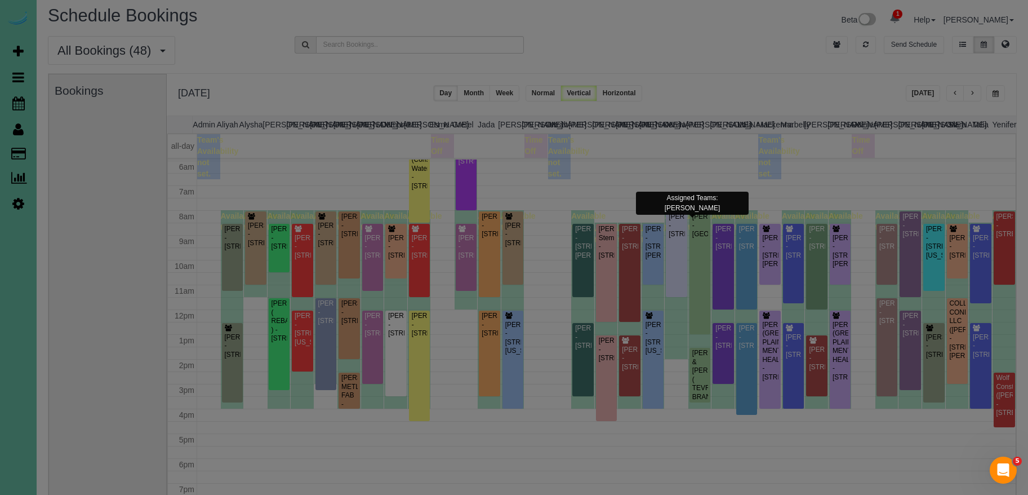
scroll to position [143, 0]
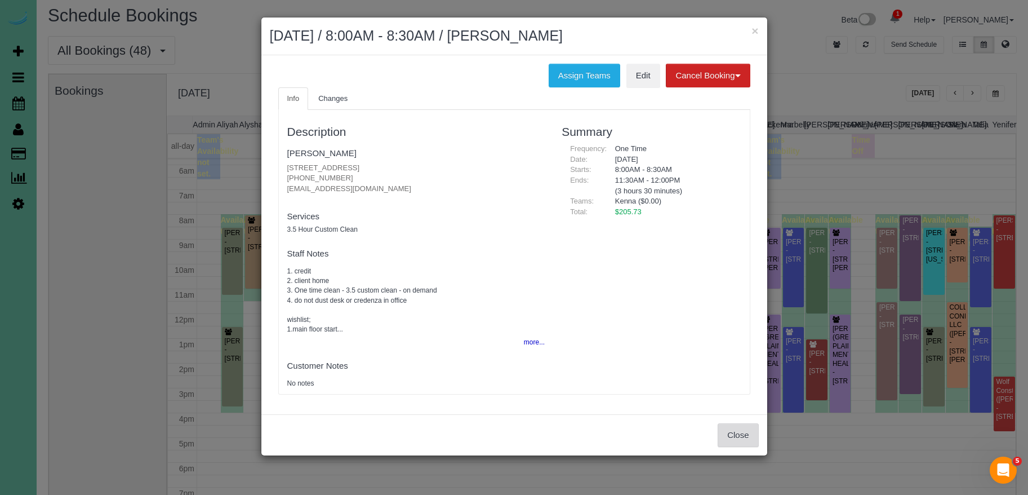
click at [745, 435] on button "Close" at bounding box center [738, 435] width 41 height 24
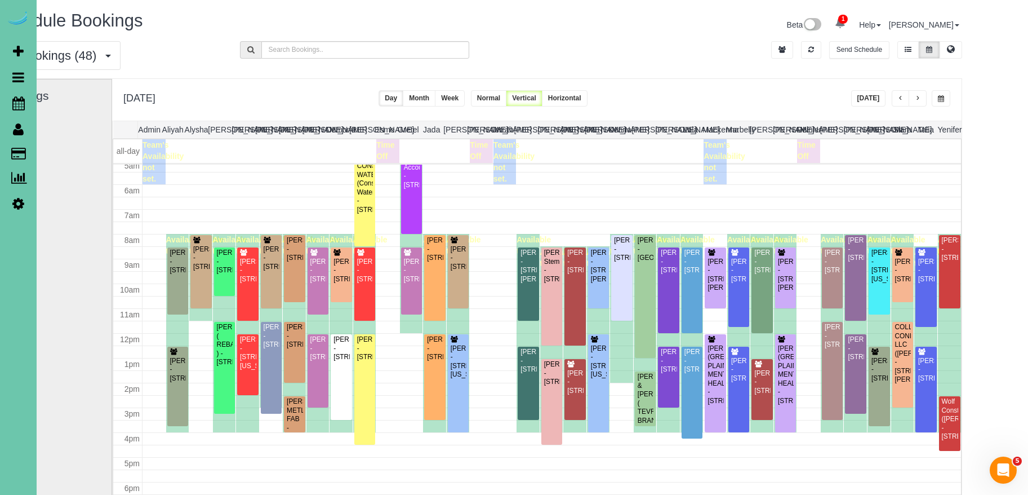
scroll to position [125, 0]
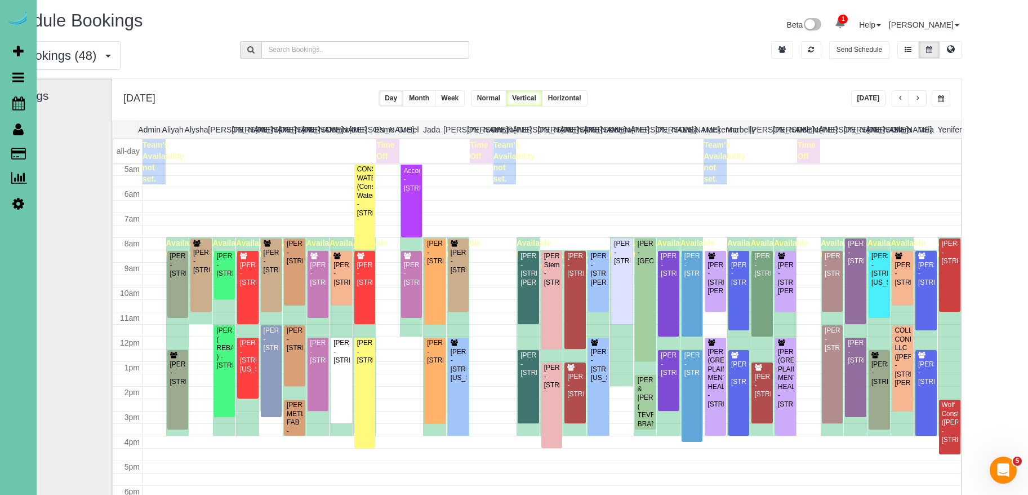
click at [893, 92] on button "button" at bounding box center [901, 98] width 18 height 16
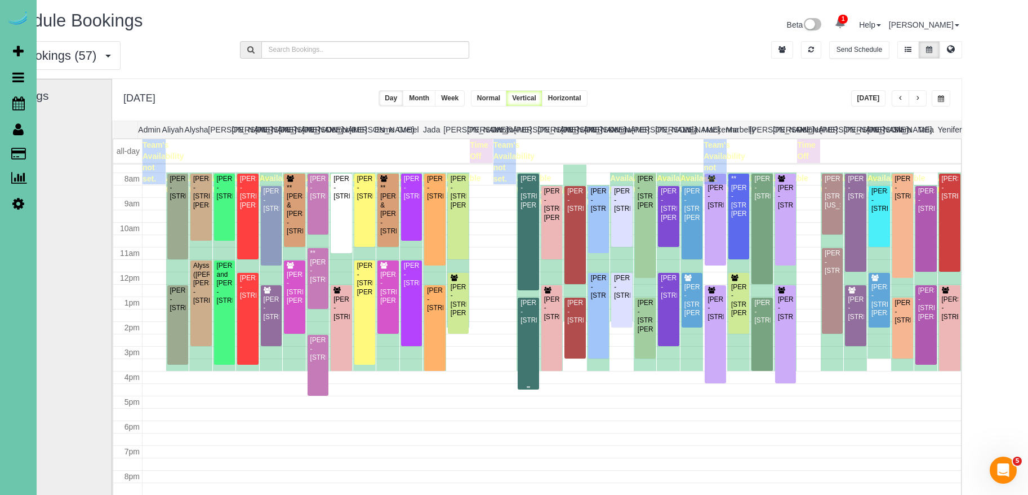
scroll to position [196, 0]
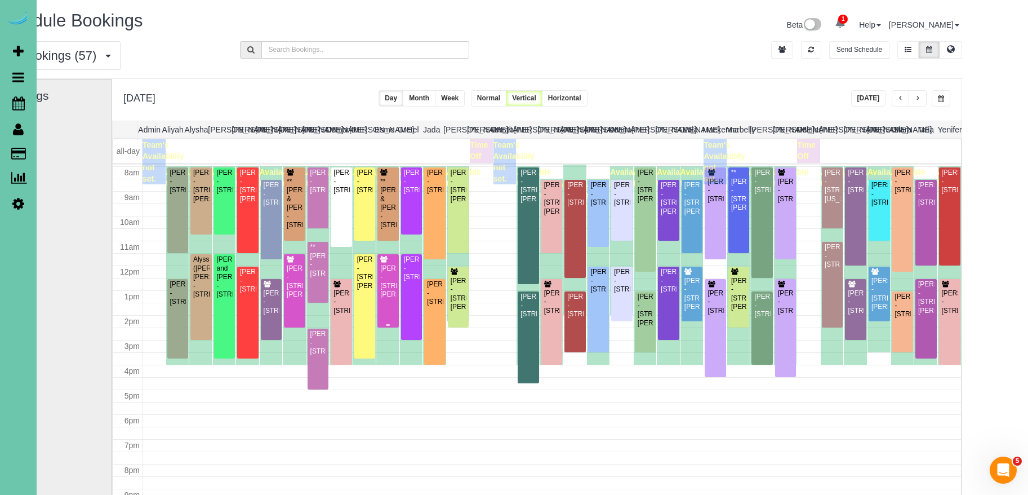
click at [386, 299] on div "[PERSON_NAME] - [STREET_ADDRESS][PERSON_NAME]" at bounding box center [388, 281] width 17 height 35
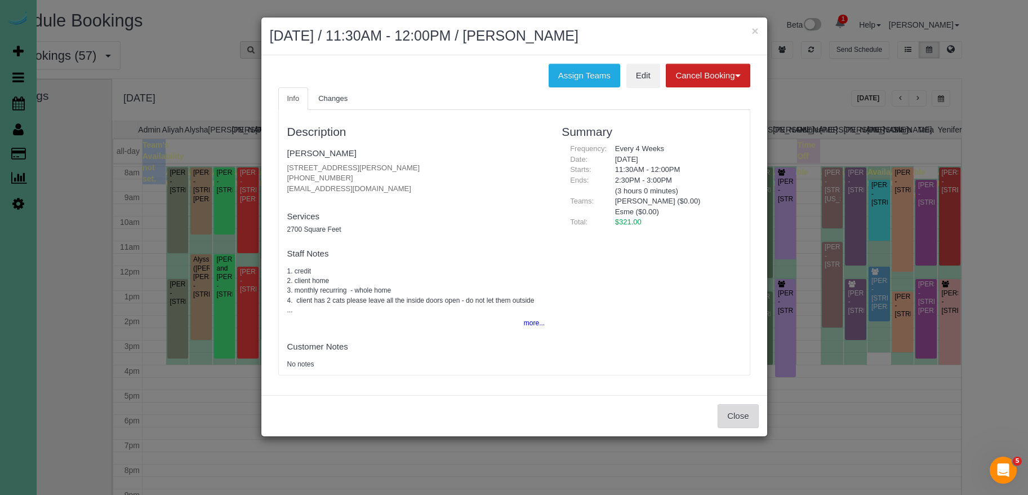
drag, startPoint x: 742, startPoint y: 419, endPoint x: 730, endPoint y: 411, distance: 14.4
click at [742, 418] on button "Close" at bounding box center [738, 416] width 41 height 24
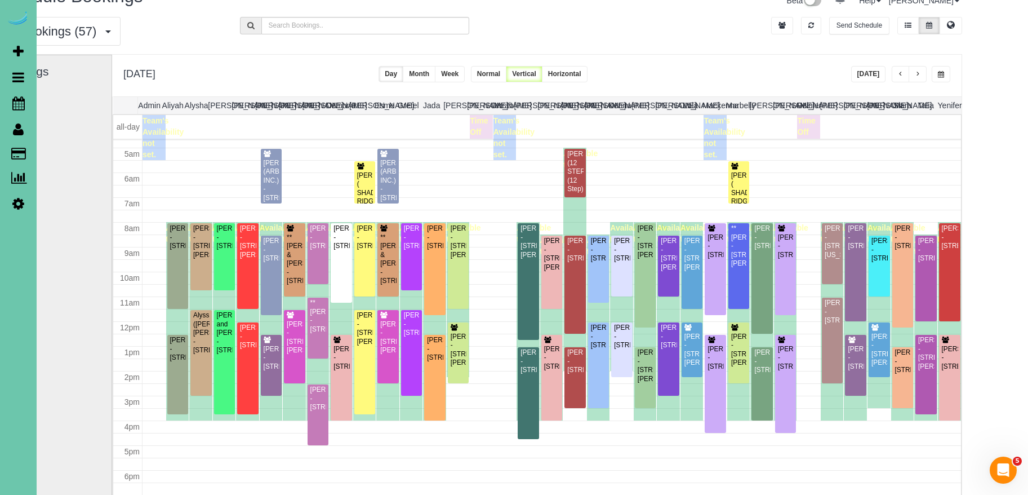
scroll to position [122, 0]
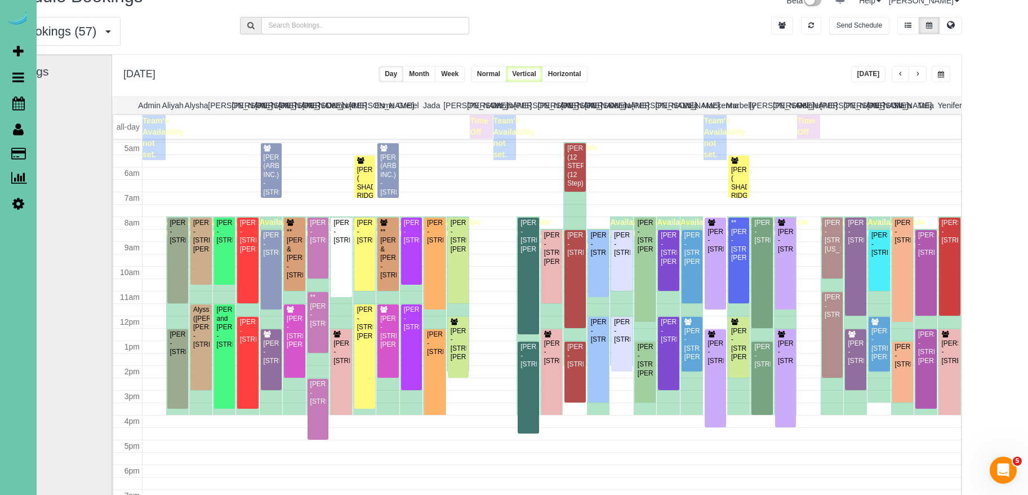
click at [898, 75] on span "button" at bounding box center [901, 74] width 6 height 7
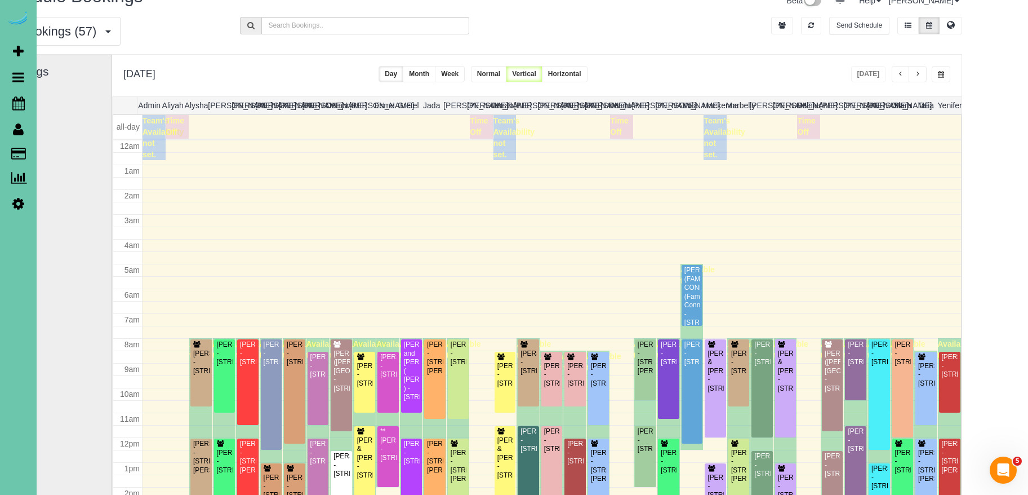
scroll to position [149, 0]
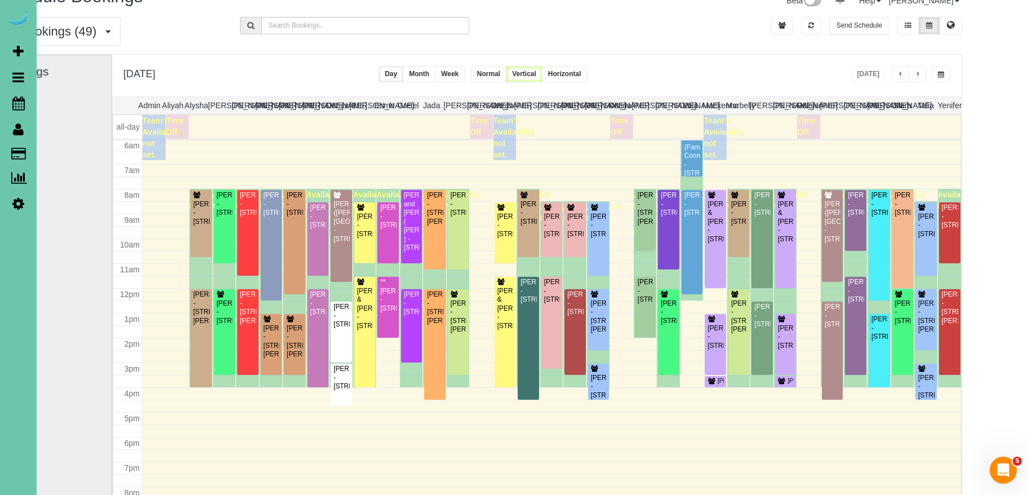
click at [919, 73] on button "button" at bounding box center [918, 74] width 18 height 16
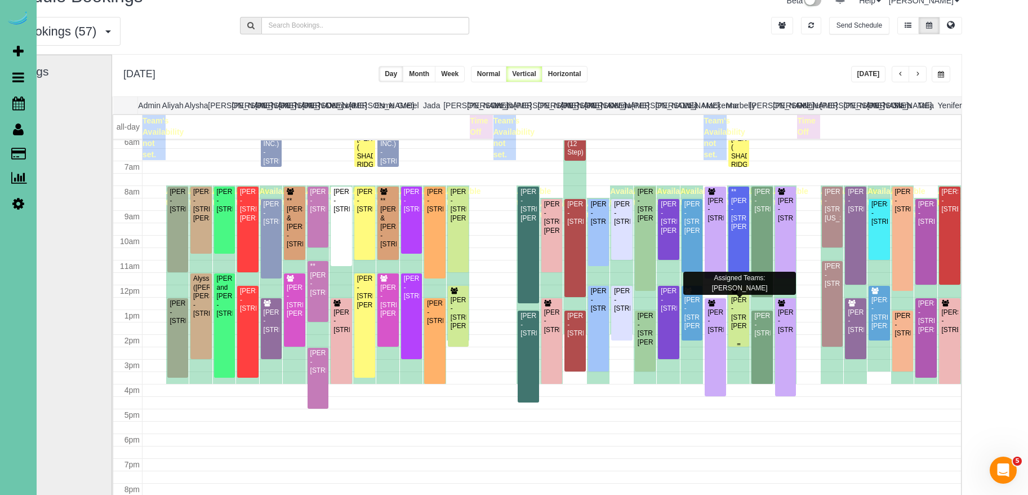
scroll to position [154, 0]
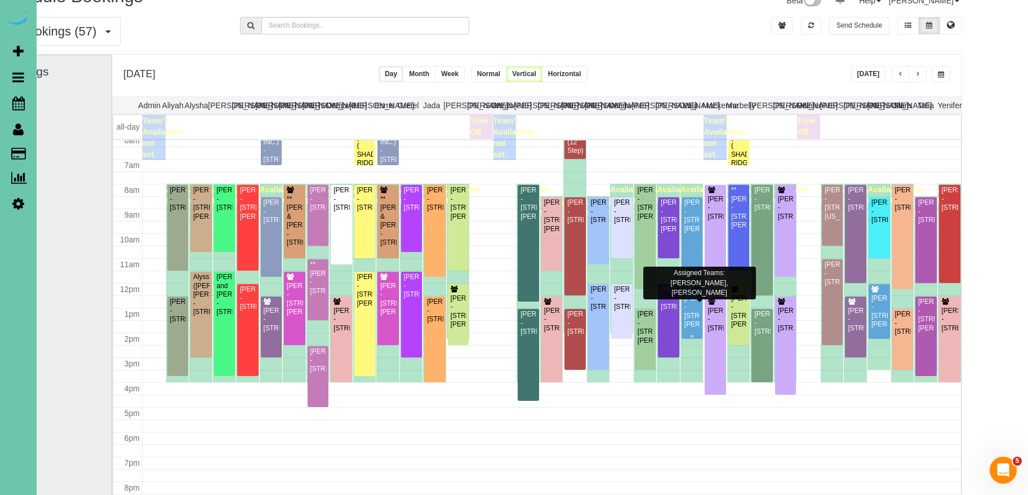
click at [695, 318] on div "[PERSON_NAME] - [STREET_ADDRESS][PERSON_NAME]" at bounding box center [692, 311] width 17 height 35
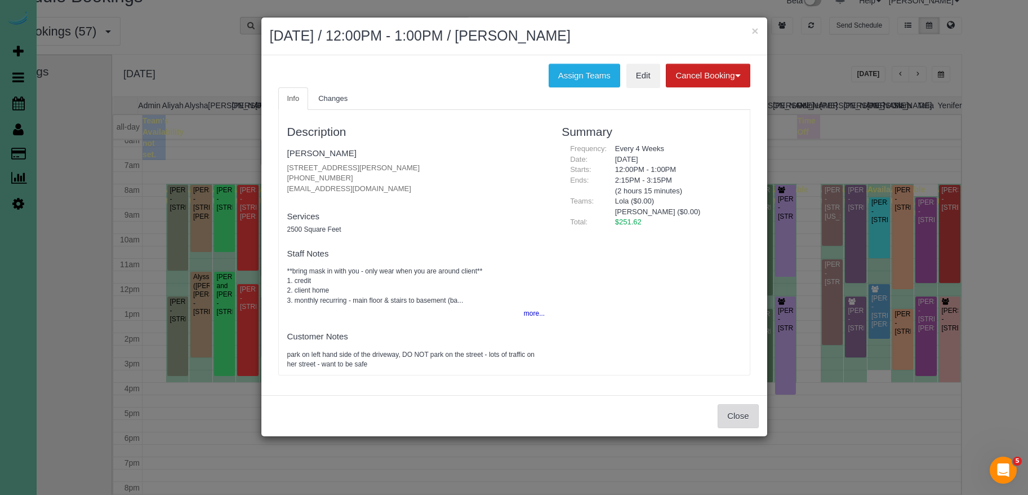
click at [742, 413] on button "Close" at bounding box center [738, 416] width 41 height 24
